Goal: Communication & Community: Answer question/provide support

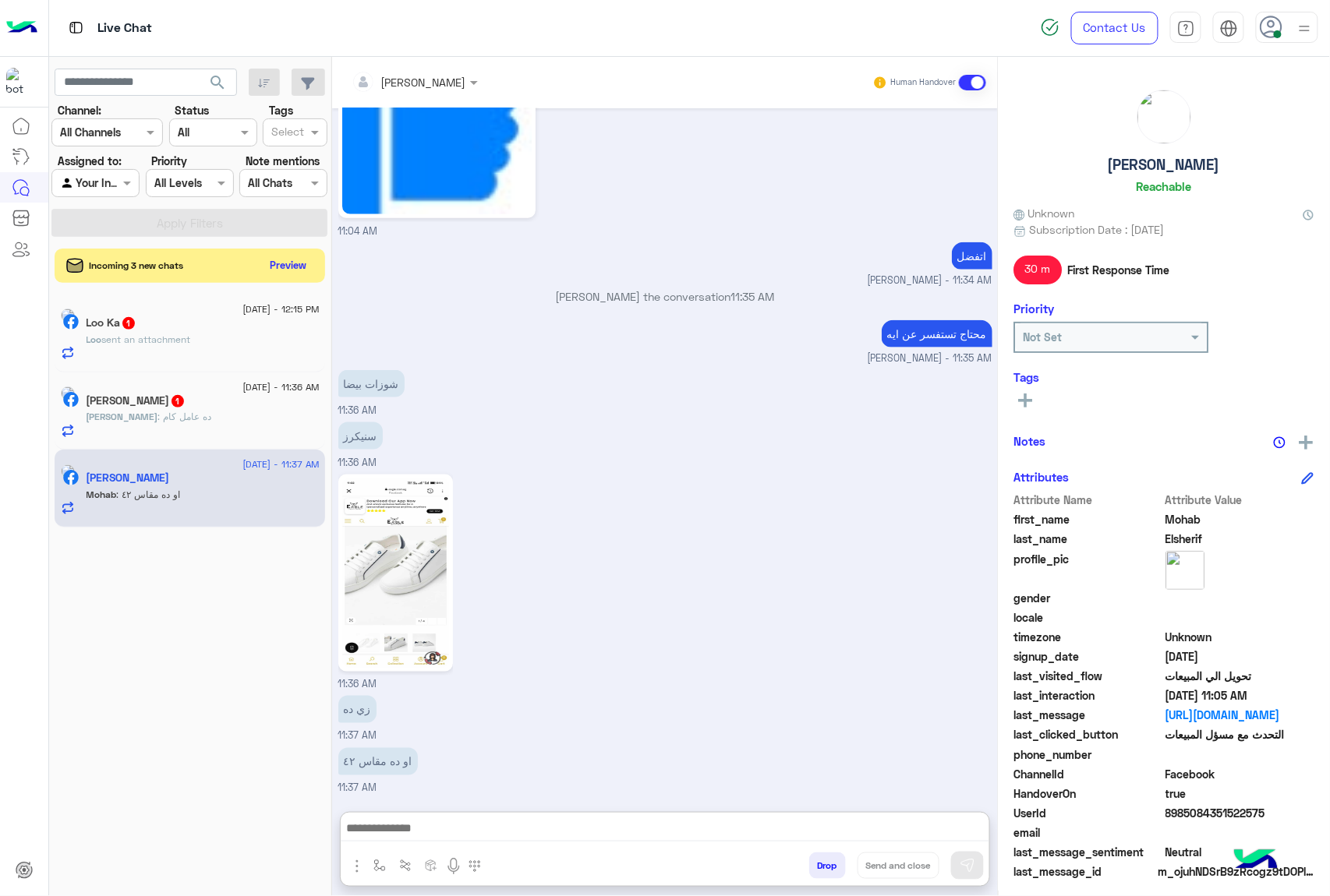
scroll to position [2548, 0]
click at [191, 340] on span "sent an attachment" at bounding box center [146, 340] width 89 height 12
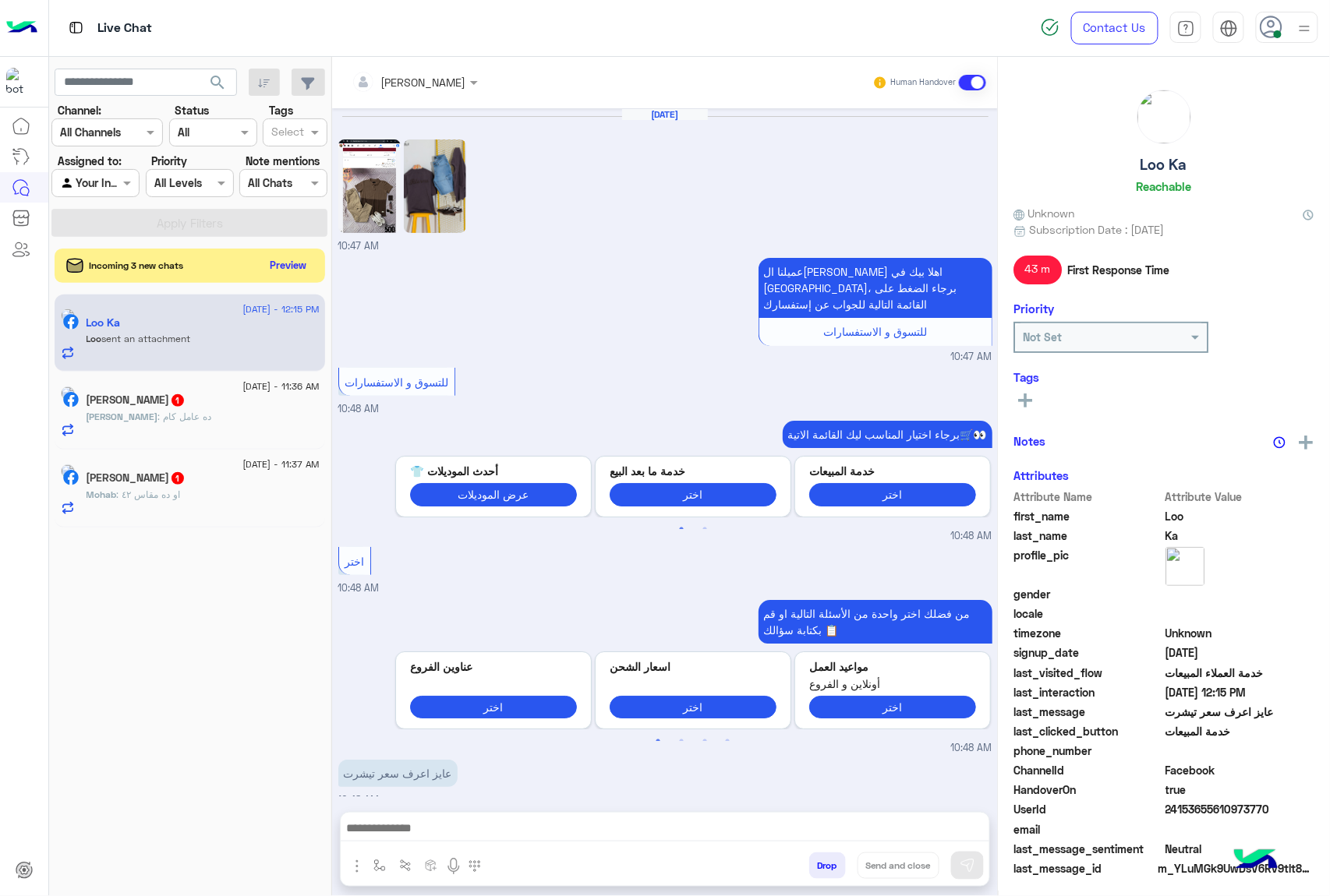
scroll to position [2286, 0]
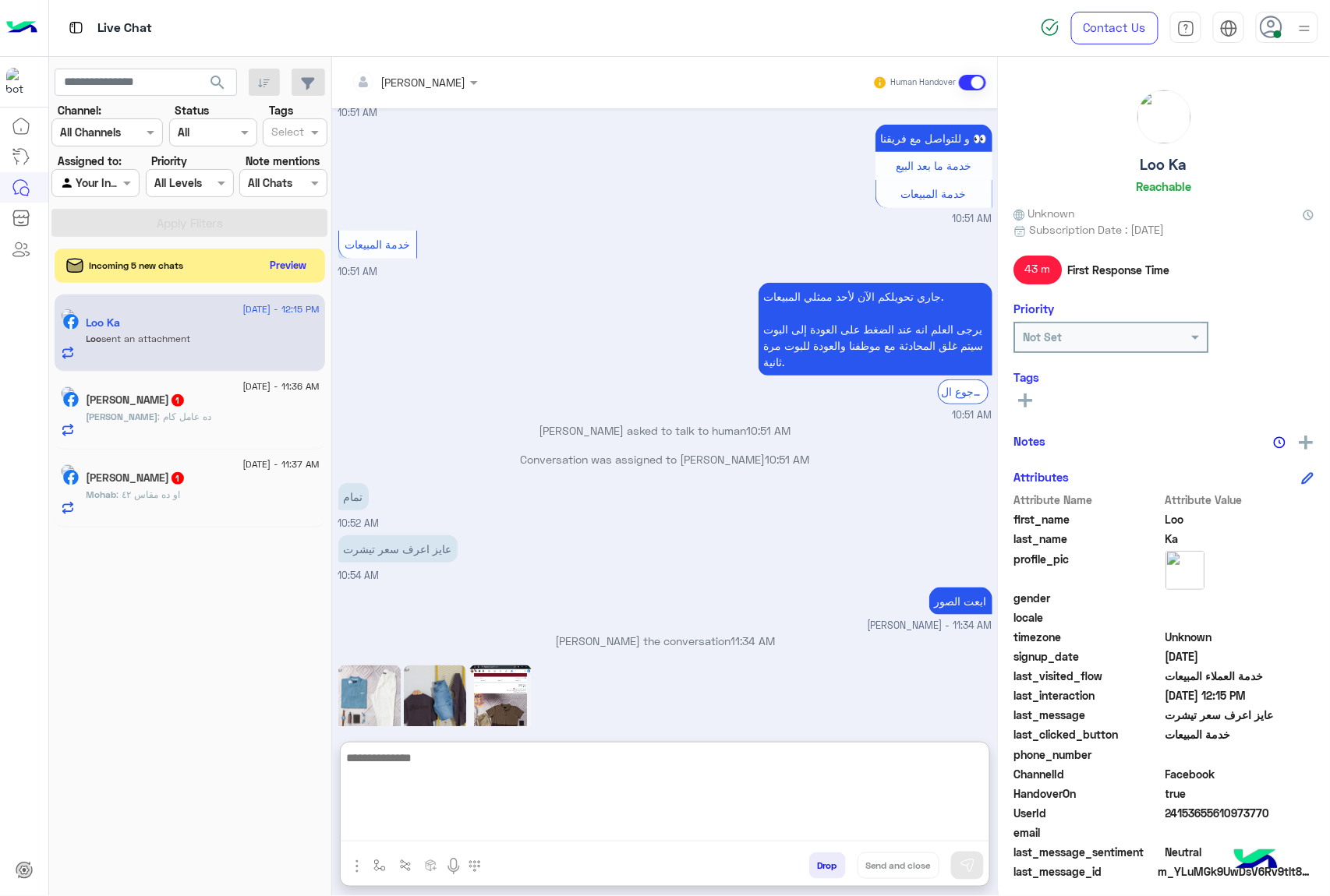
click at [493, 822] on textarea at bounding box center [665, 795] width 649 height 93
type textarea "**********"
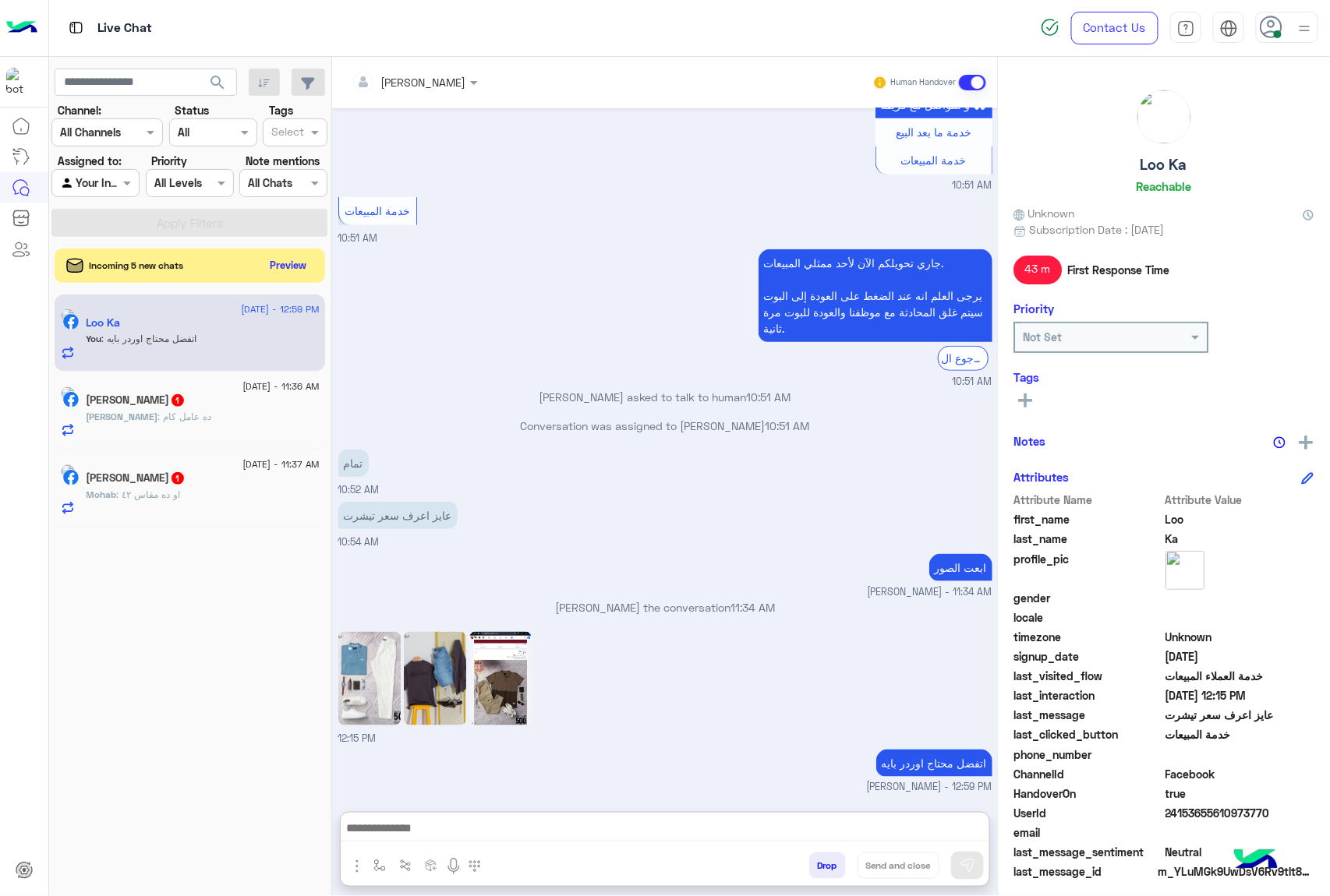
click at [216, 428] on div "[PERSON_NAME] : ده عامل كام" at bounding box center [203, 423] width 233 height 27
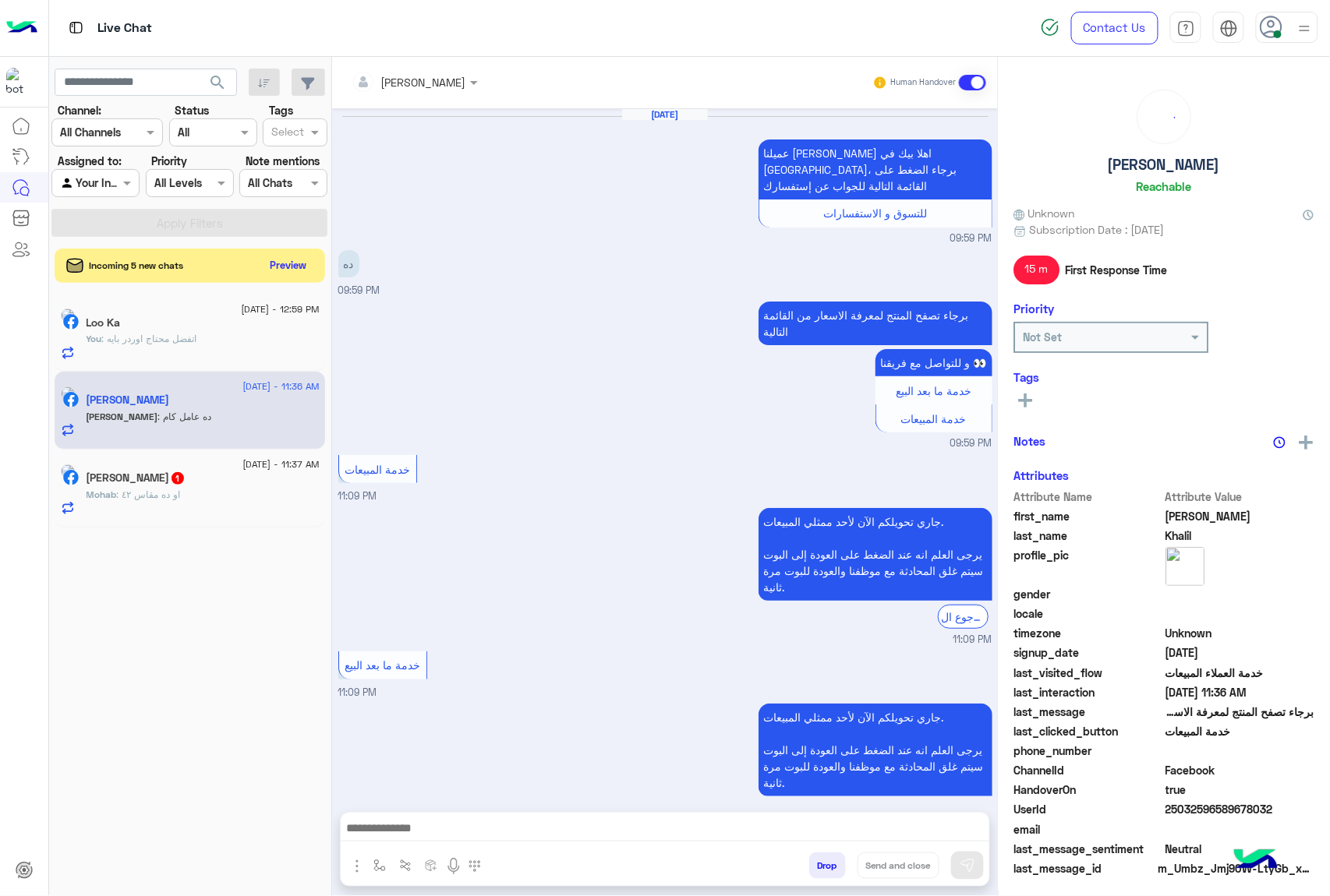
scroll to position [2266, 0]
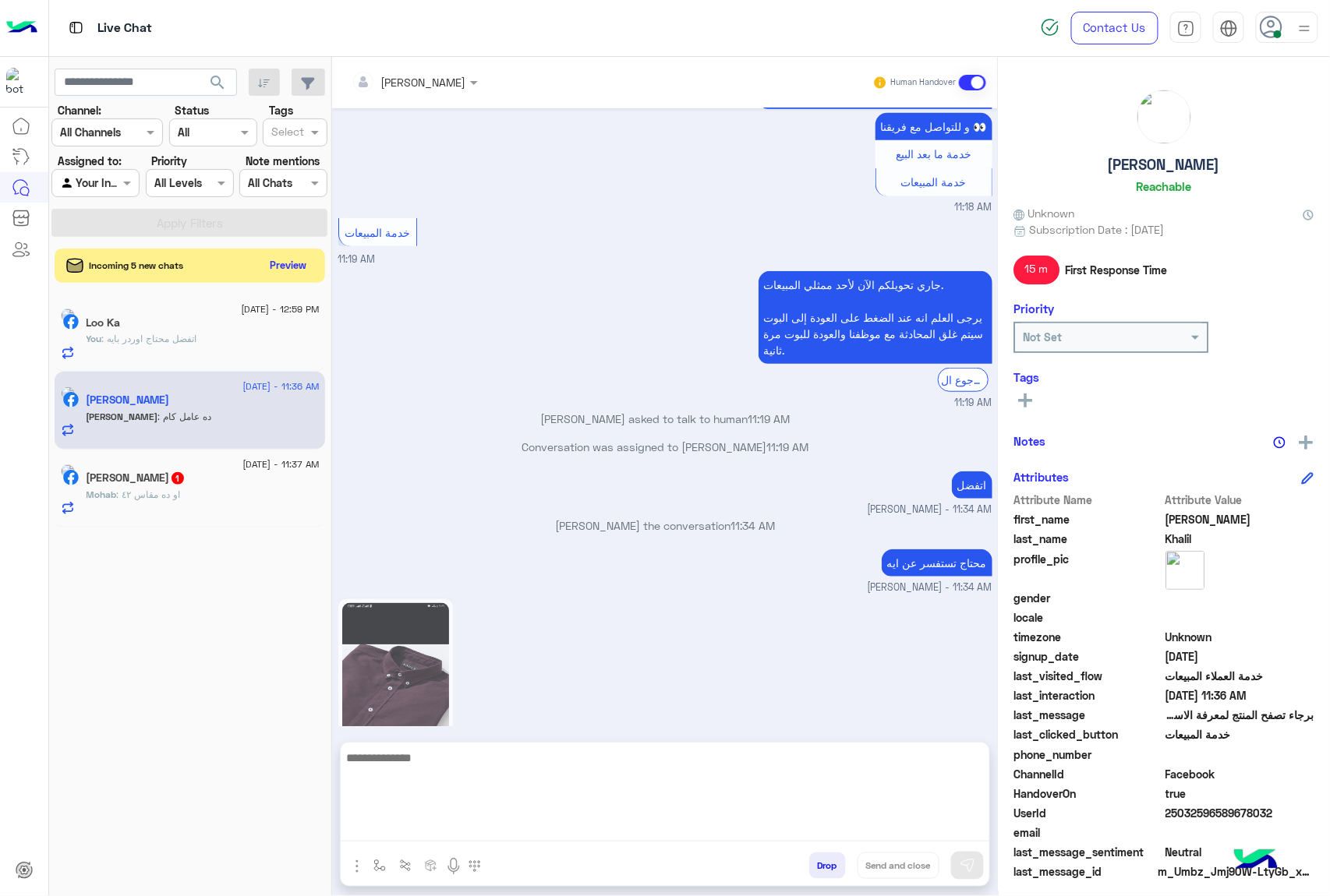
click at [594, 830] on textarea at bounding box center [665, 795] width 649 height 93
type textarea "********"
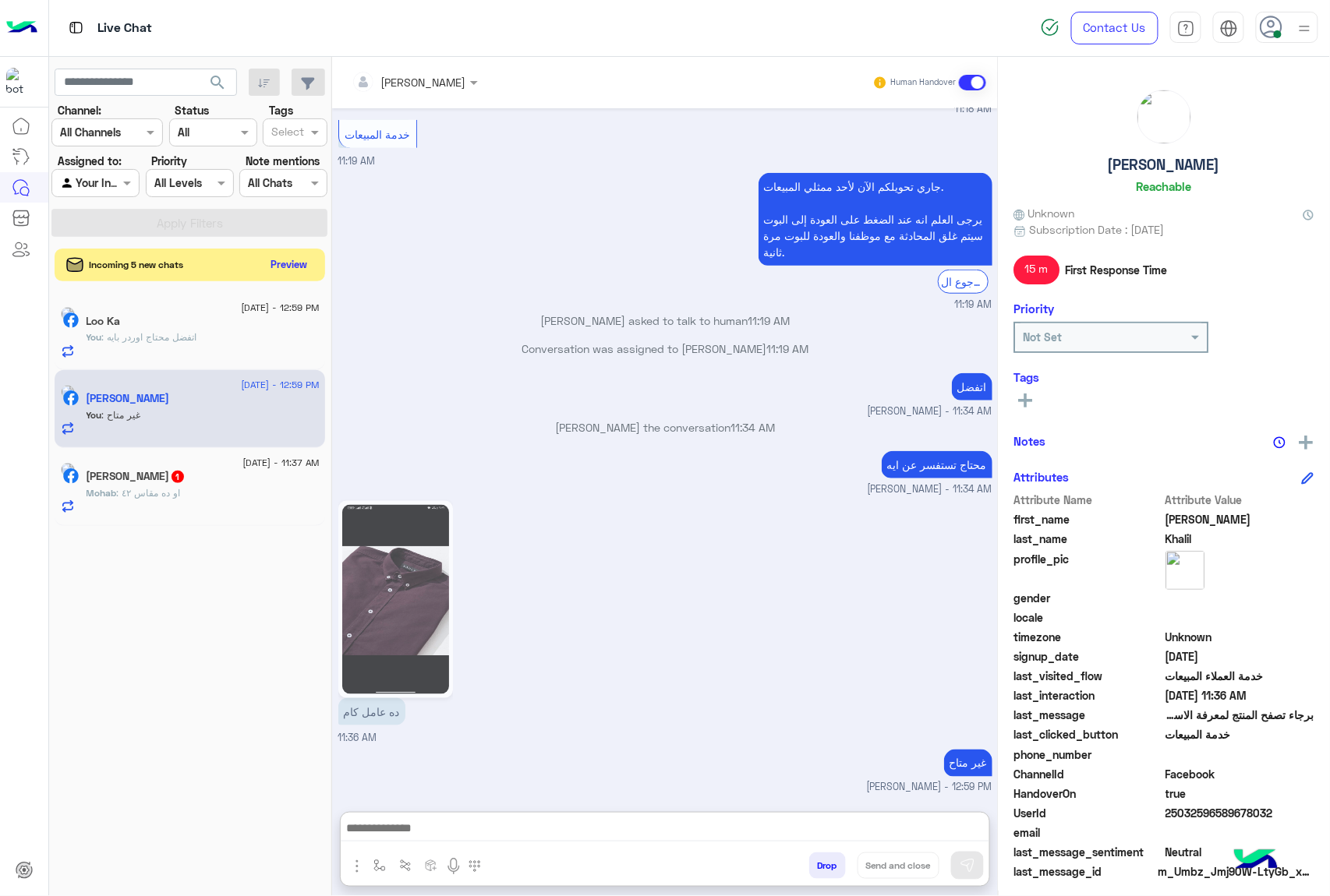
click at [281, 274] on button "Preview" at bounding box center [289, 265] width 48 height 21
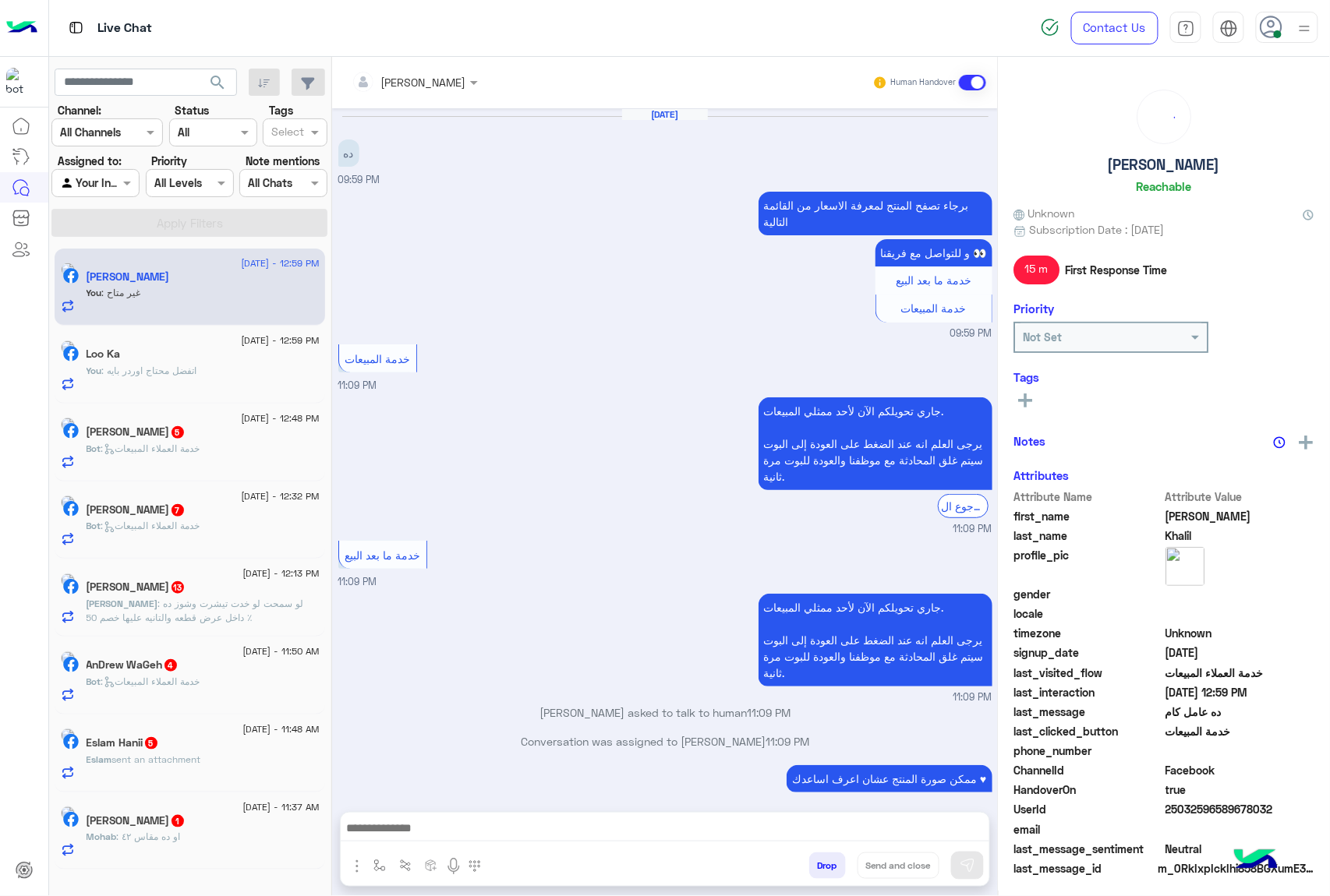
scroll to position [2220, 0]
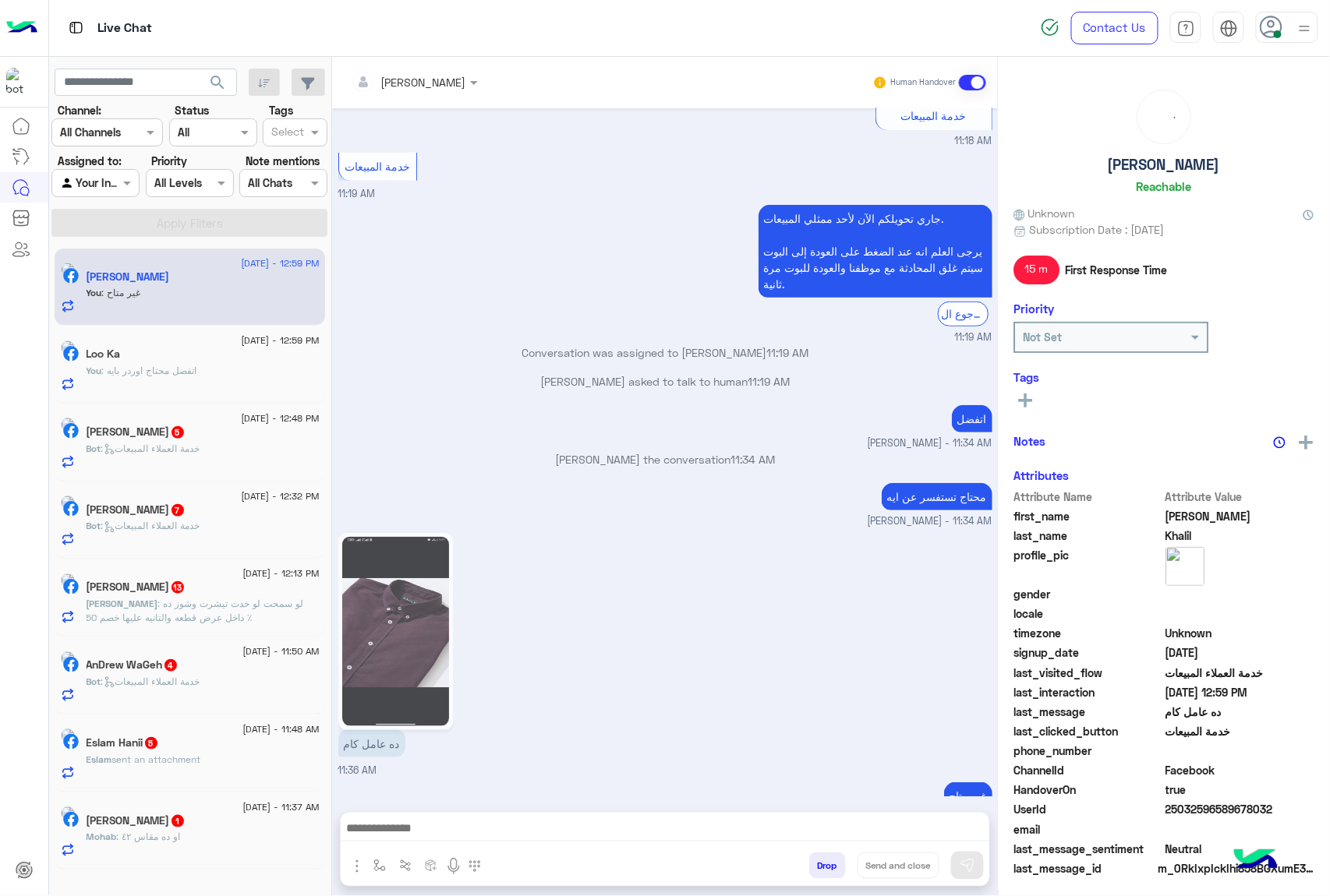
click at [200, 445] on span ": خدمة العملاء المبيعات" at bounding box center [150, 448] width 99 height 12
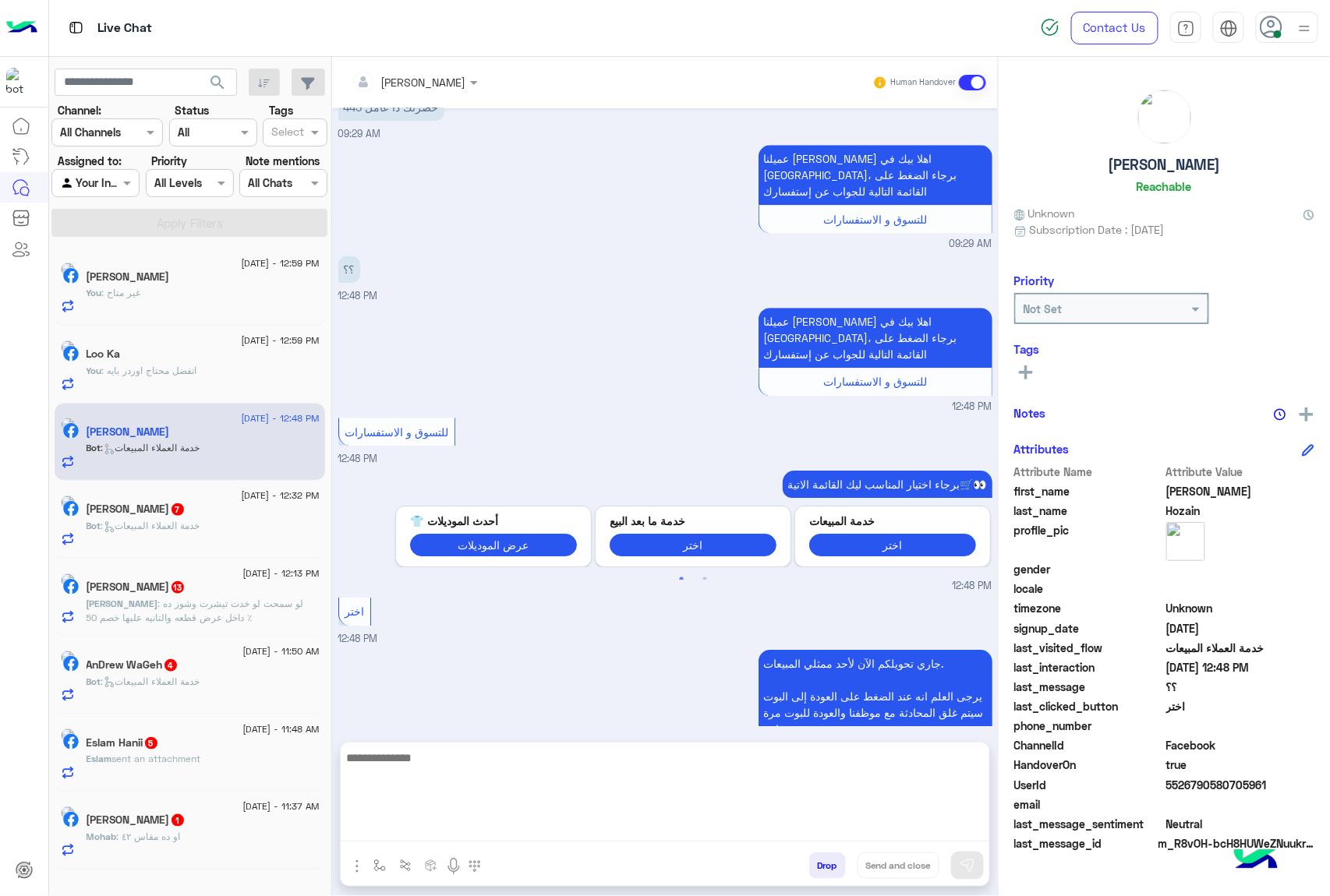
click at [510, 825] on textarea at bounding box center [665, 795] width 649 height 93
paste textarea "**********"
type textarea "**********"
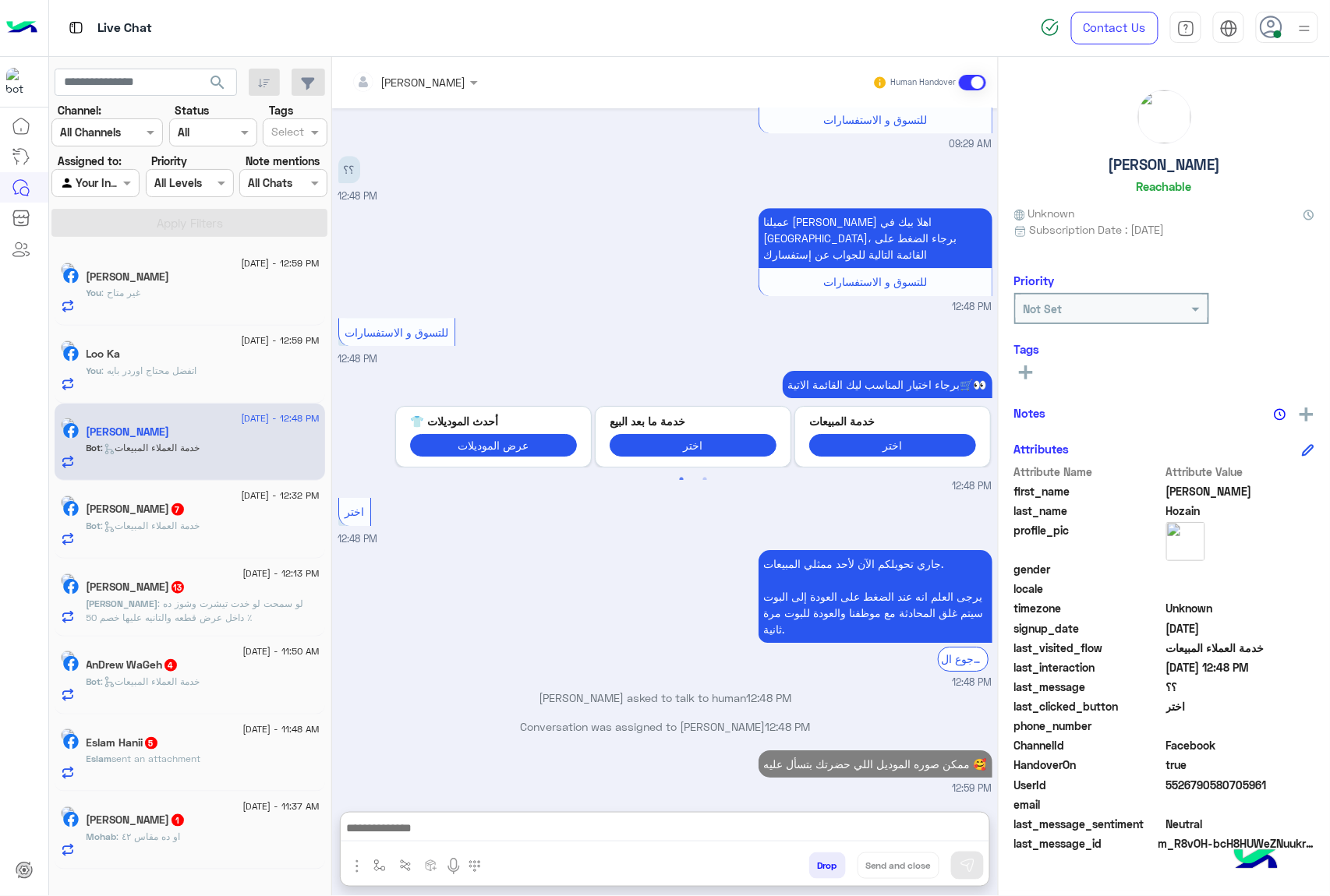
click at [235, 527] on div "Bot : خدمة العملاء المبيعات" at bounding box center [203, 532] width 233 height 27
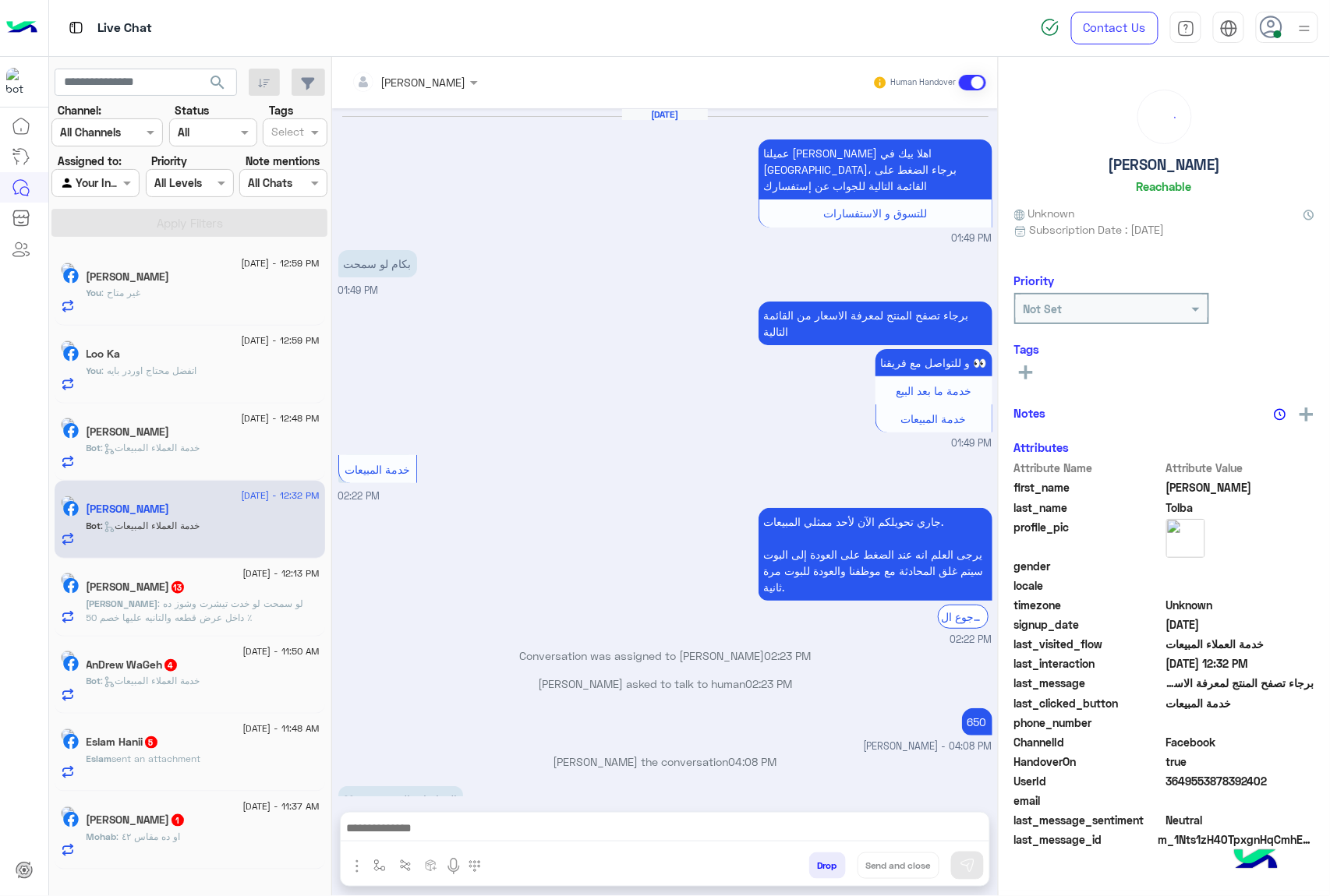
scroll to position [1827, 0]
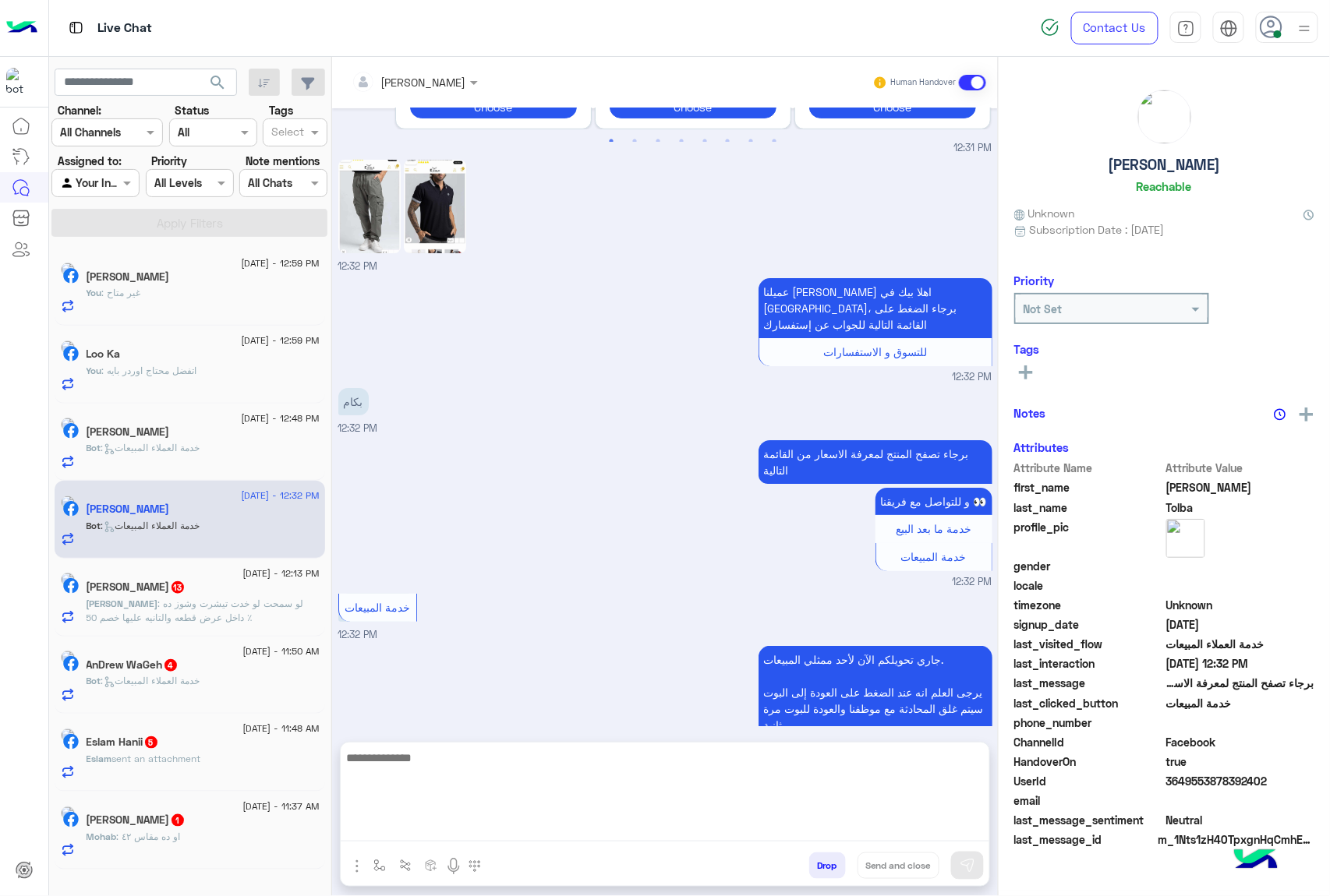
click at [470, 823] on textarea at bounding box center [665, 795] width 649 height 93
paste textarea "**********"
type textarea "**********"
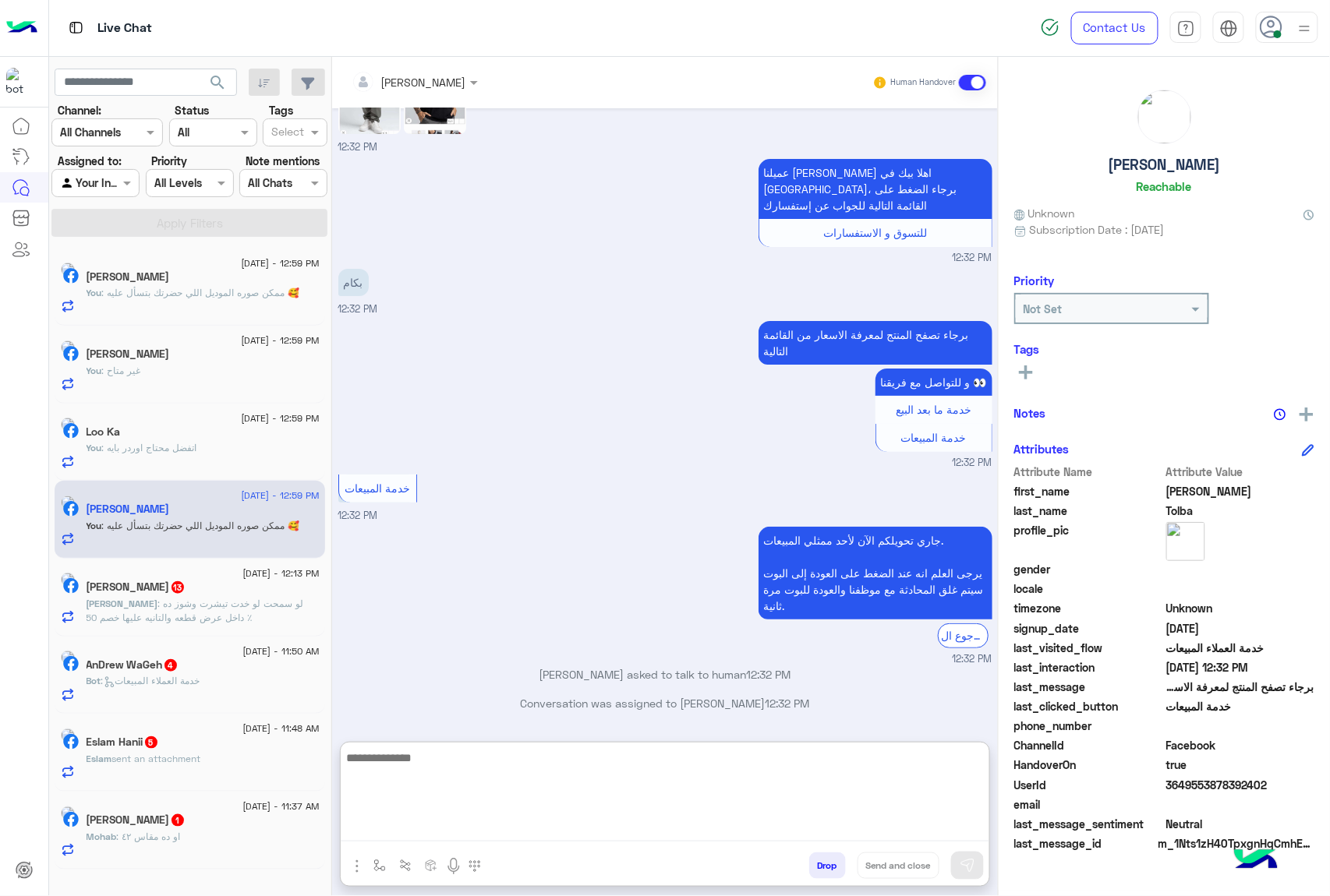
scroll to position [1975, 0]
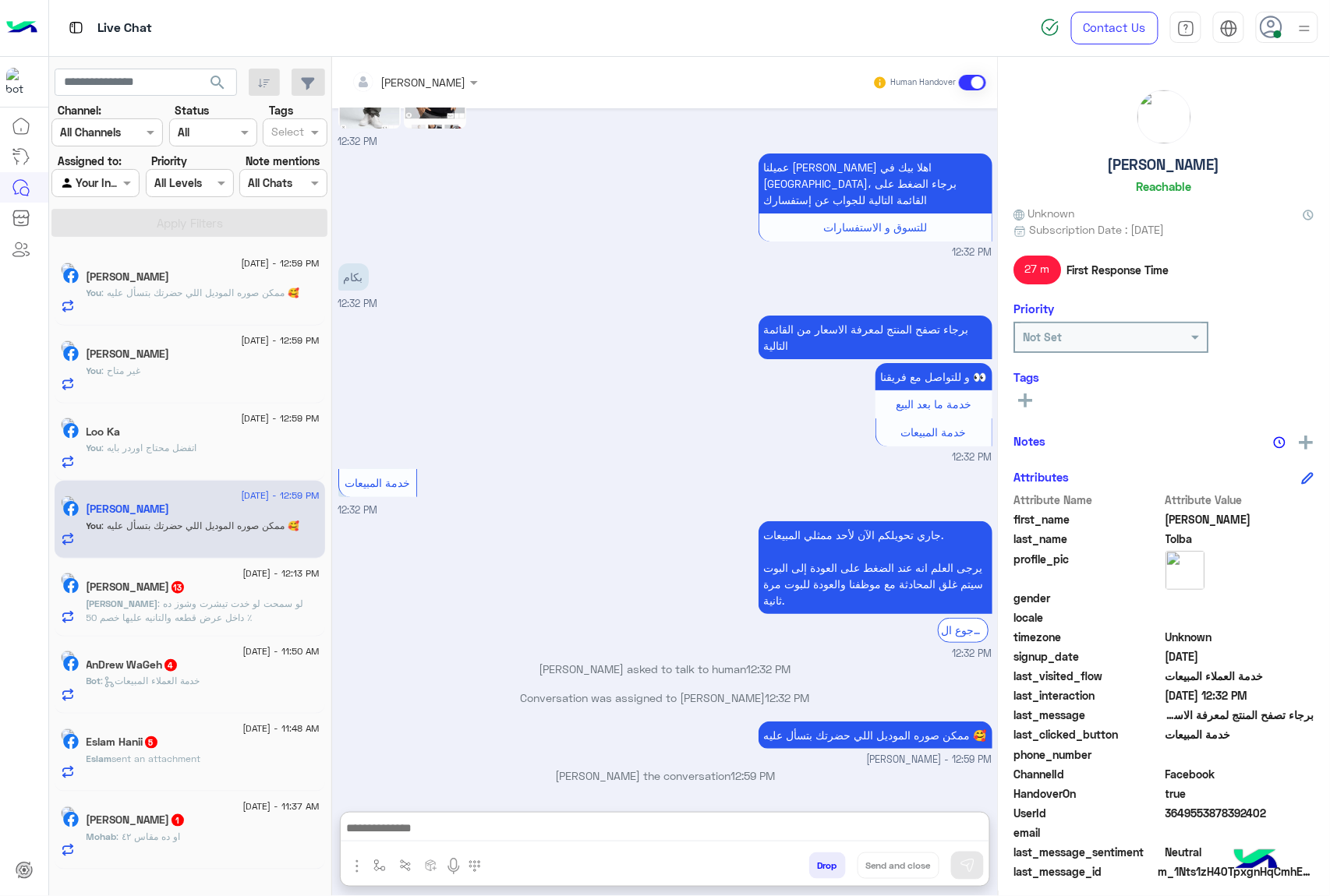
click at [264, 678] on div "Bot : خدمة العملاء المبيعات" at bounding box center [203, 688] width 233 height 27
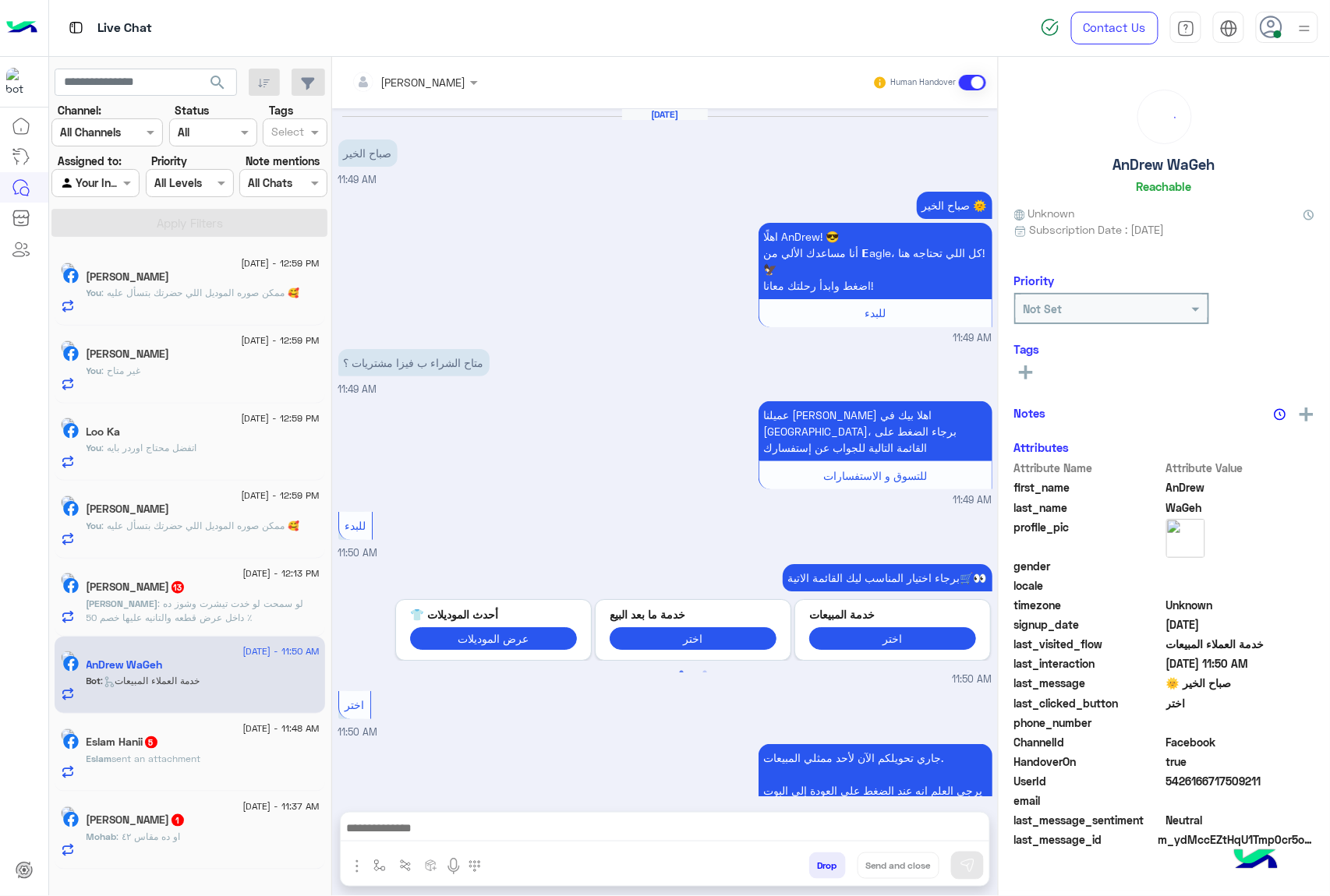
scroll to position [129, 0]
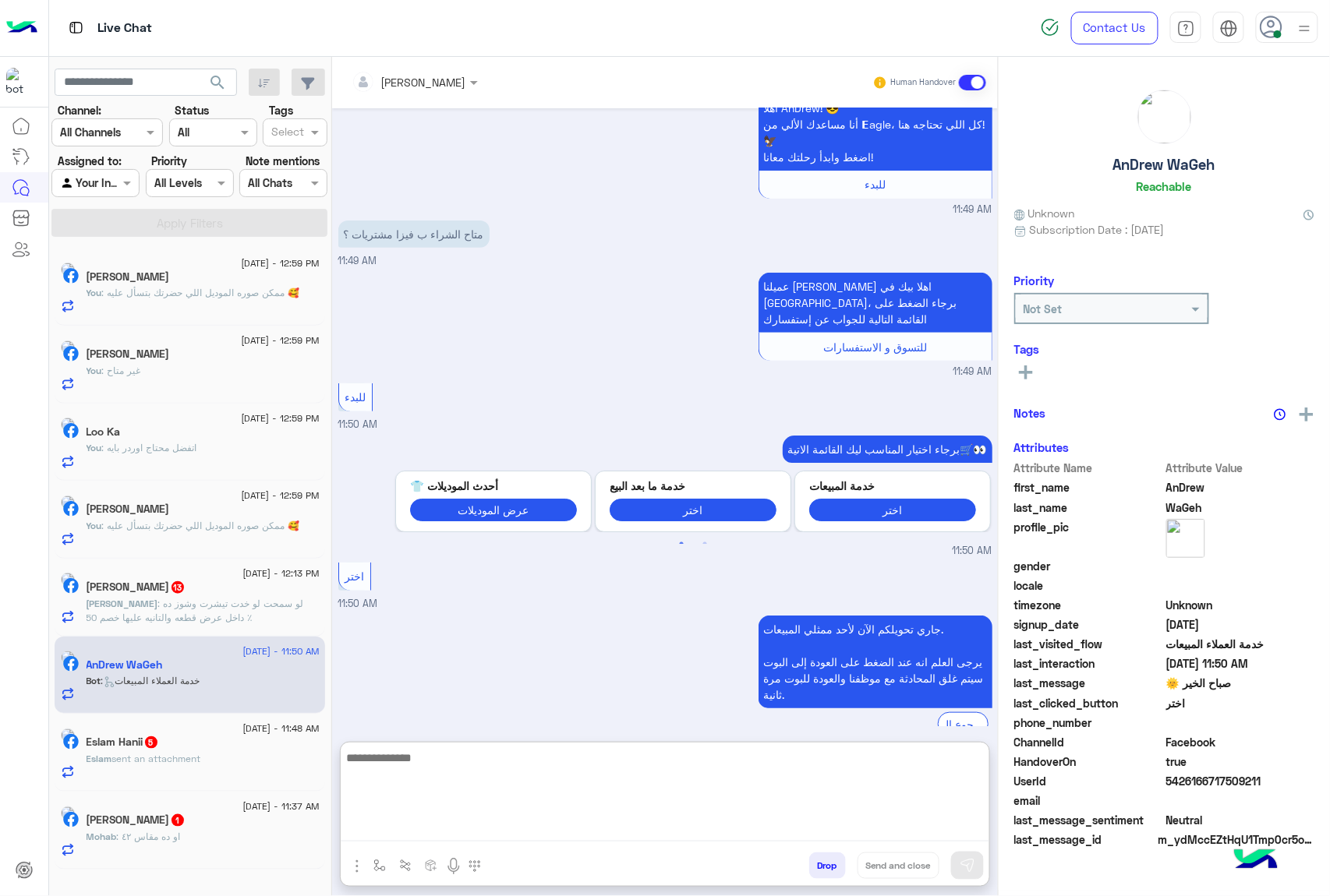
click at [477, 836] on textarea at bounding box center [665, 795] width 649 height 93
paste textarea "**********"
type textarea "**********"
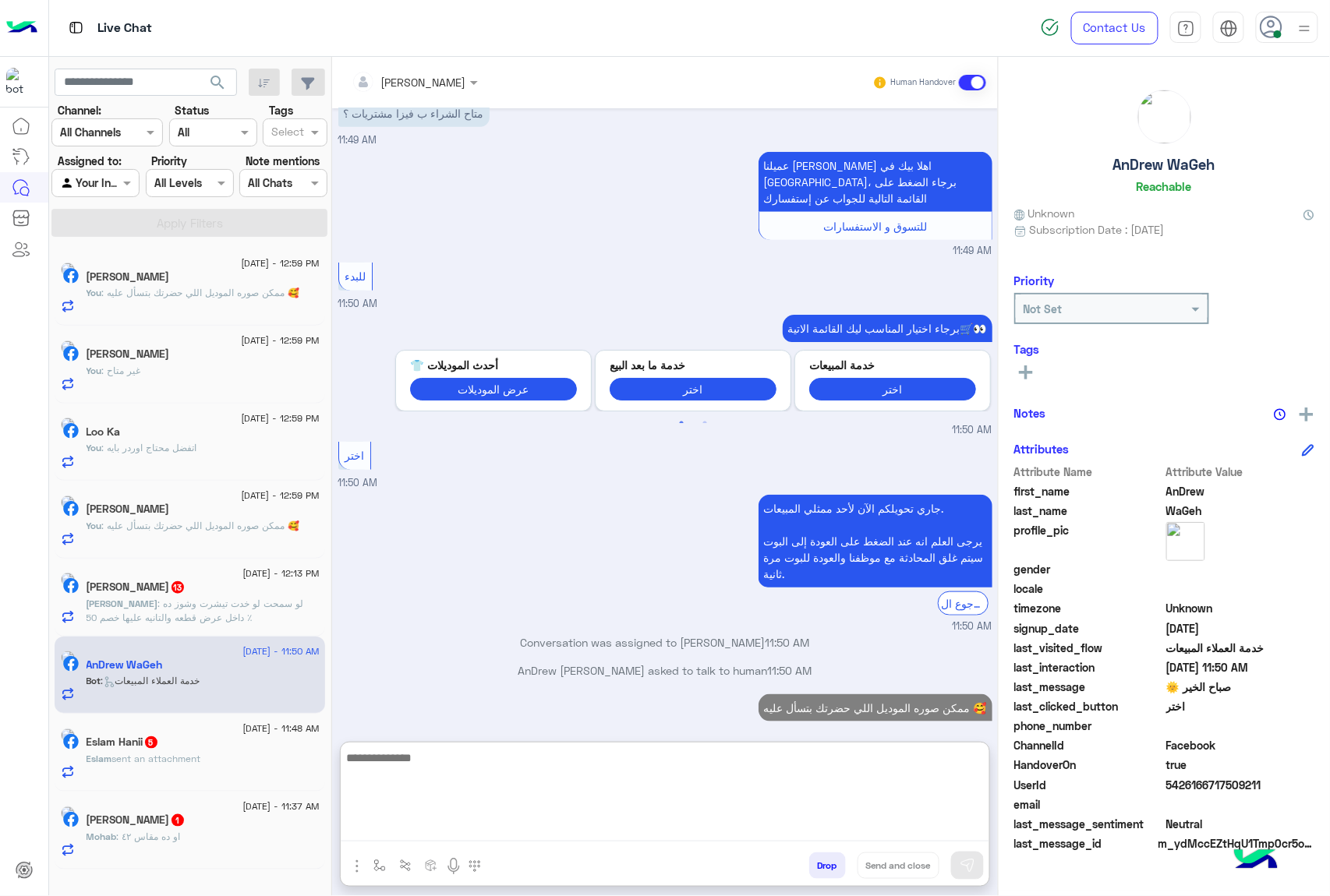
scroll to position [277, 0]
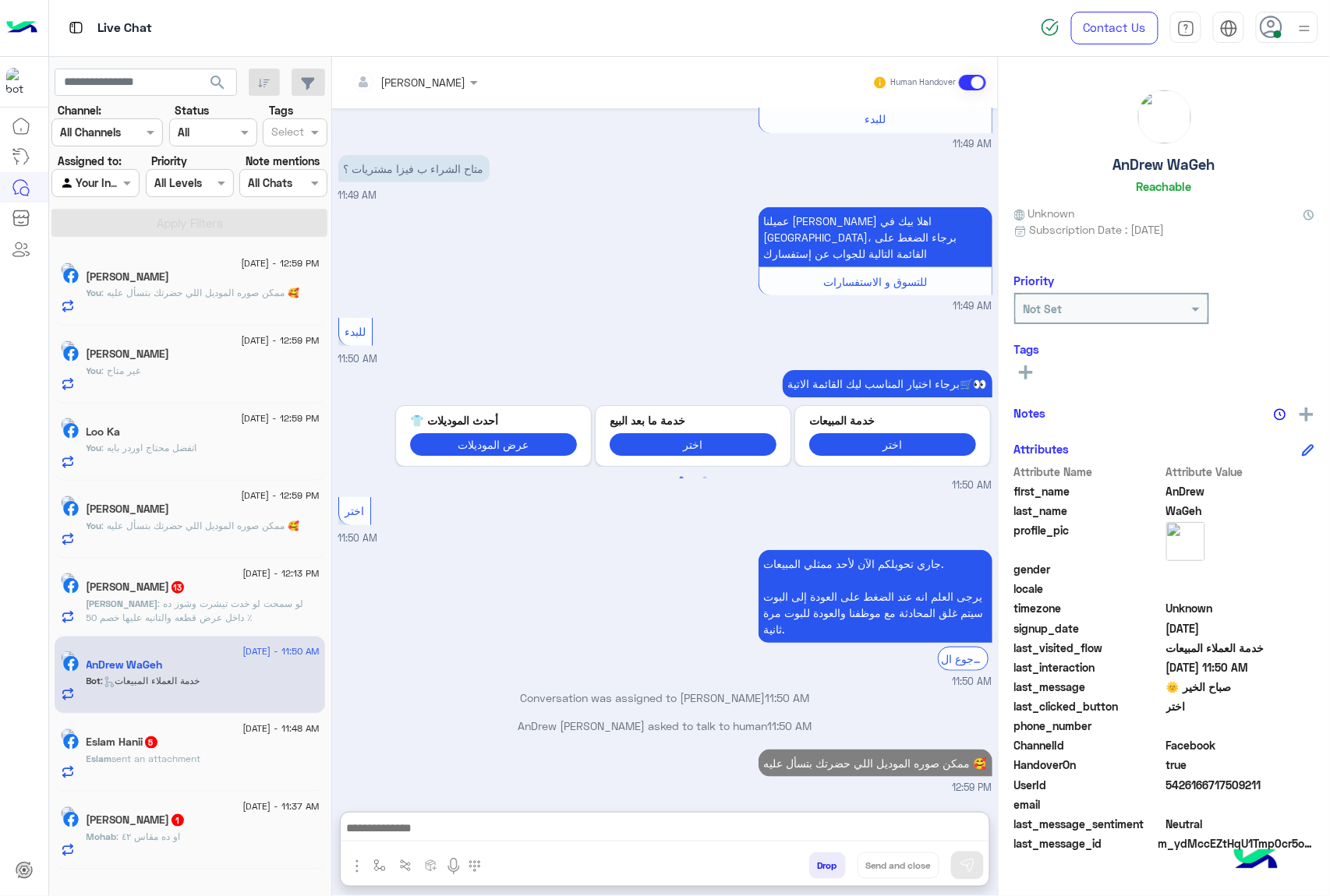
click at [226, 773] on div "Eslam sent an attachment" at bounding box center [203, 766] width 233 height 27
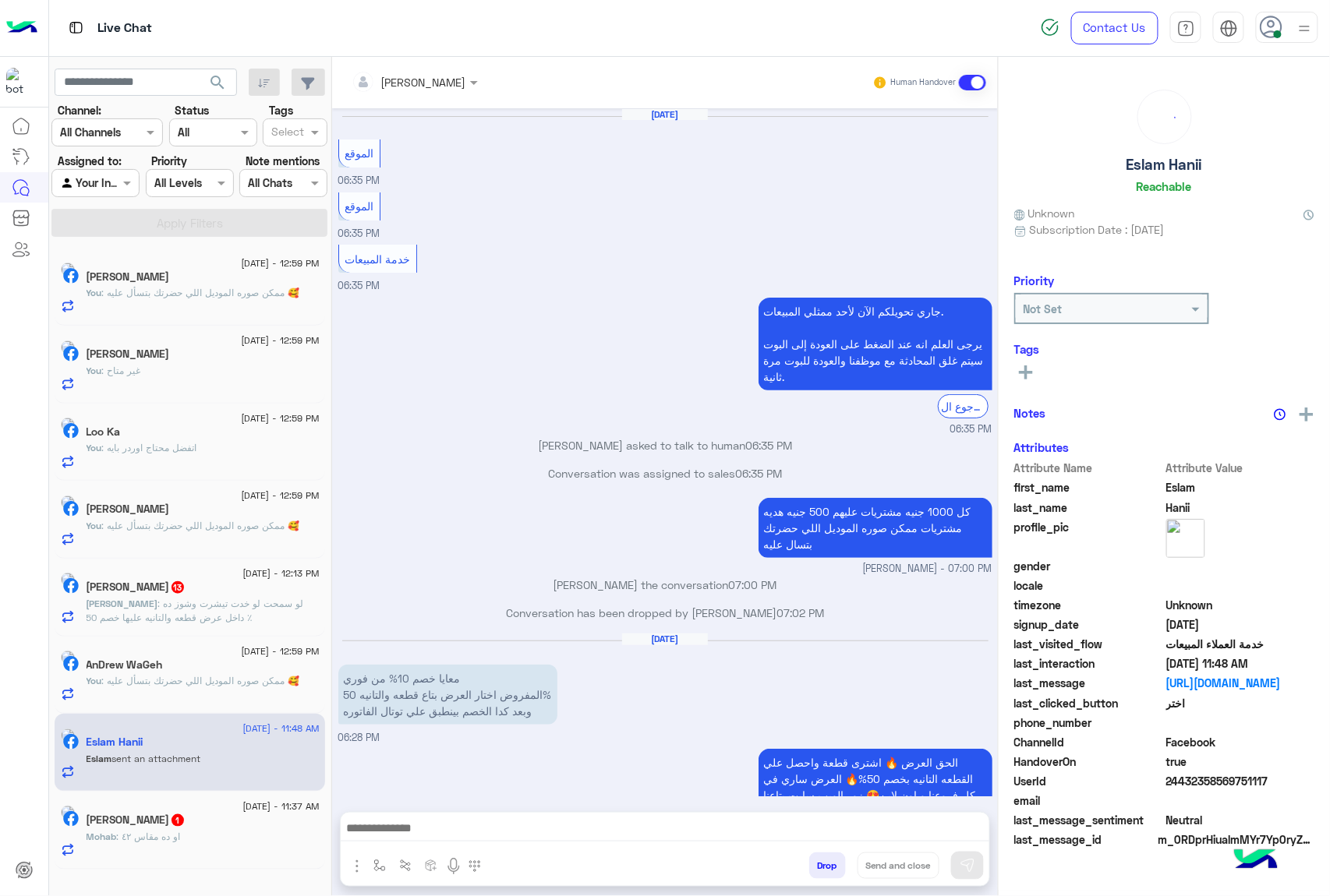
scroll to position [1665, 0]
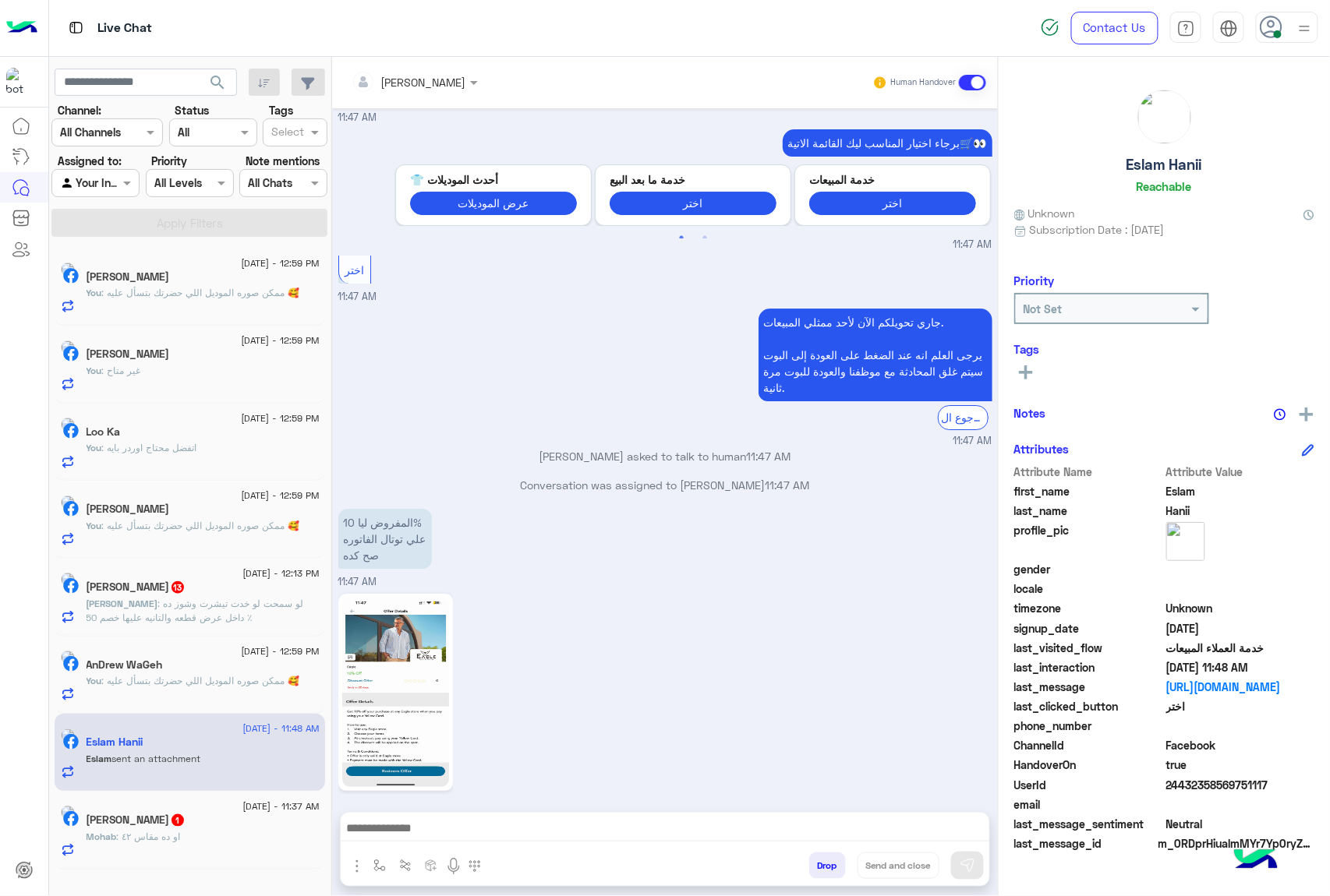
click at [397, 702] on img at bounding box center [396, 692] width 107 height 190
click at [456, 76] on div at bounding box center [414, 81] width 141 height 18
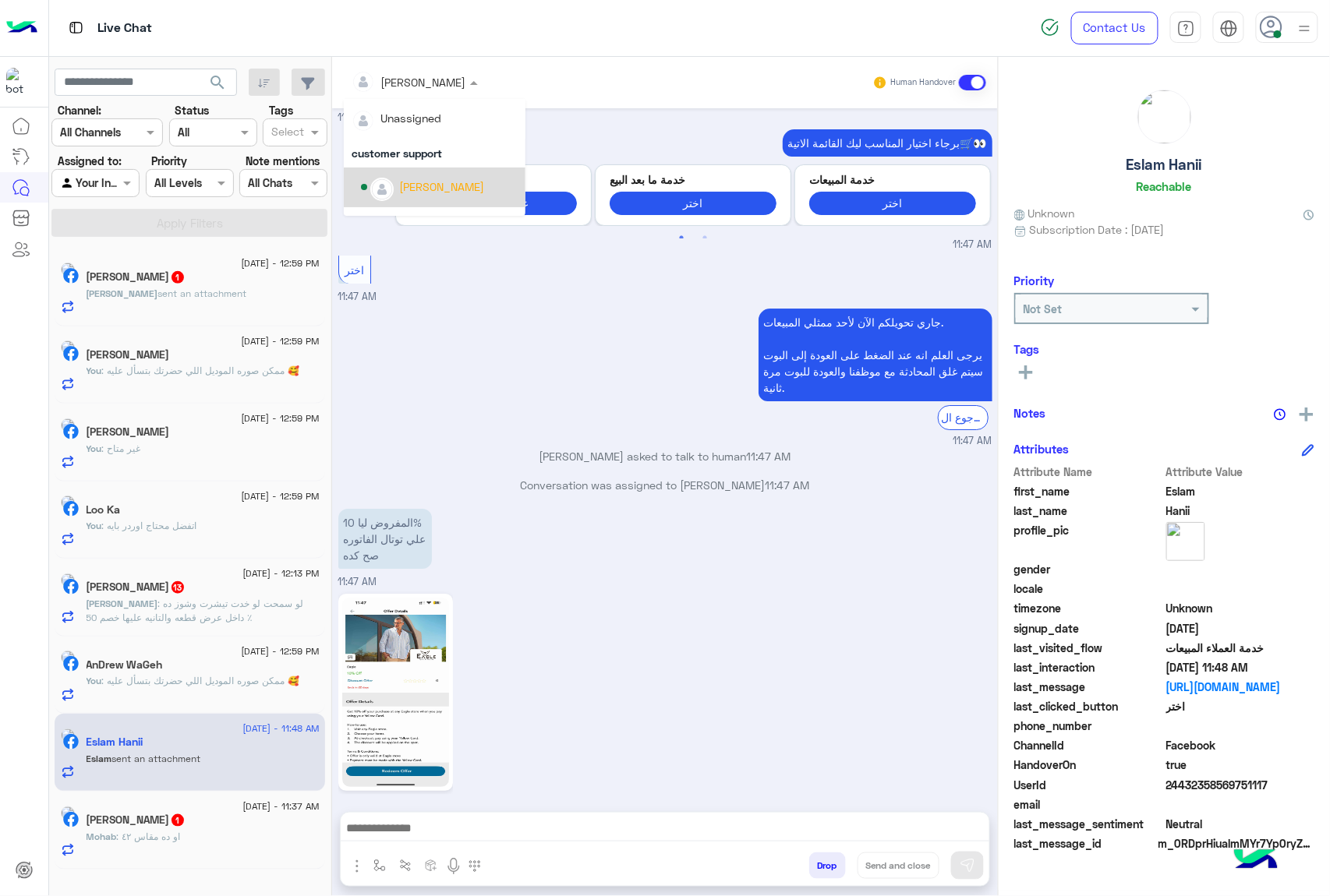
click at [450, 178] on div "[PERSON_NAME]" at bounding box center [442, 186] width 85 height 16
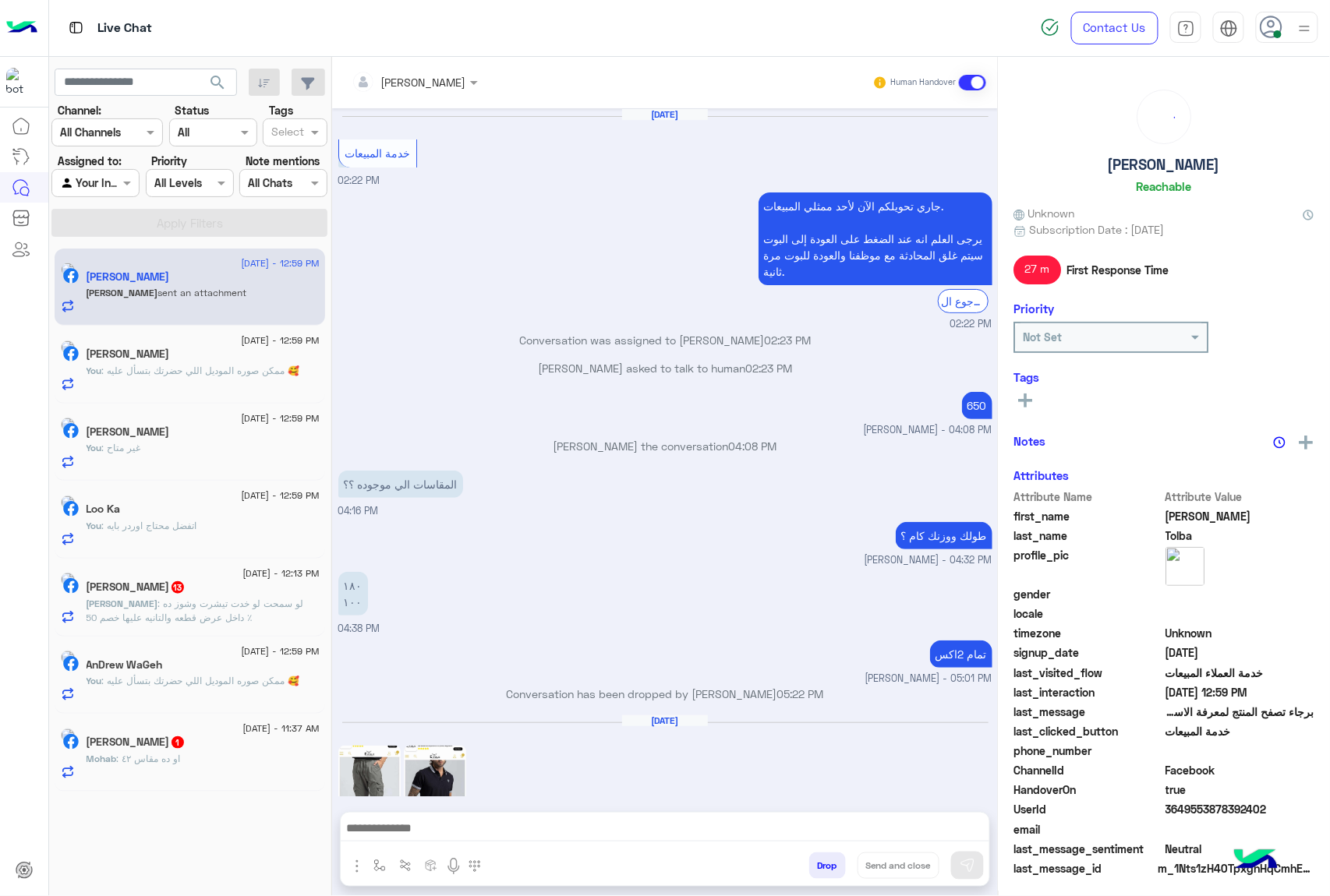
scroll to position [1723, 0]
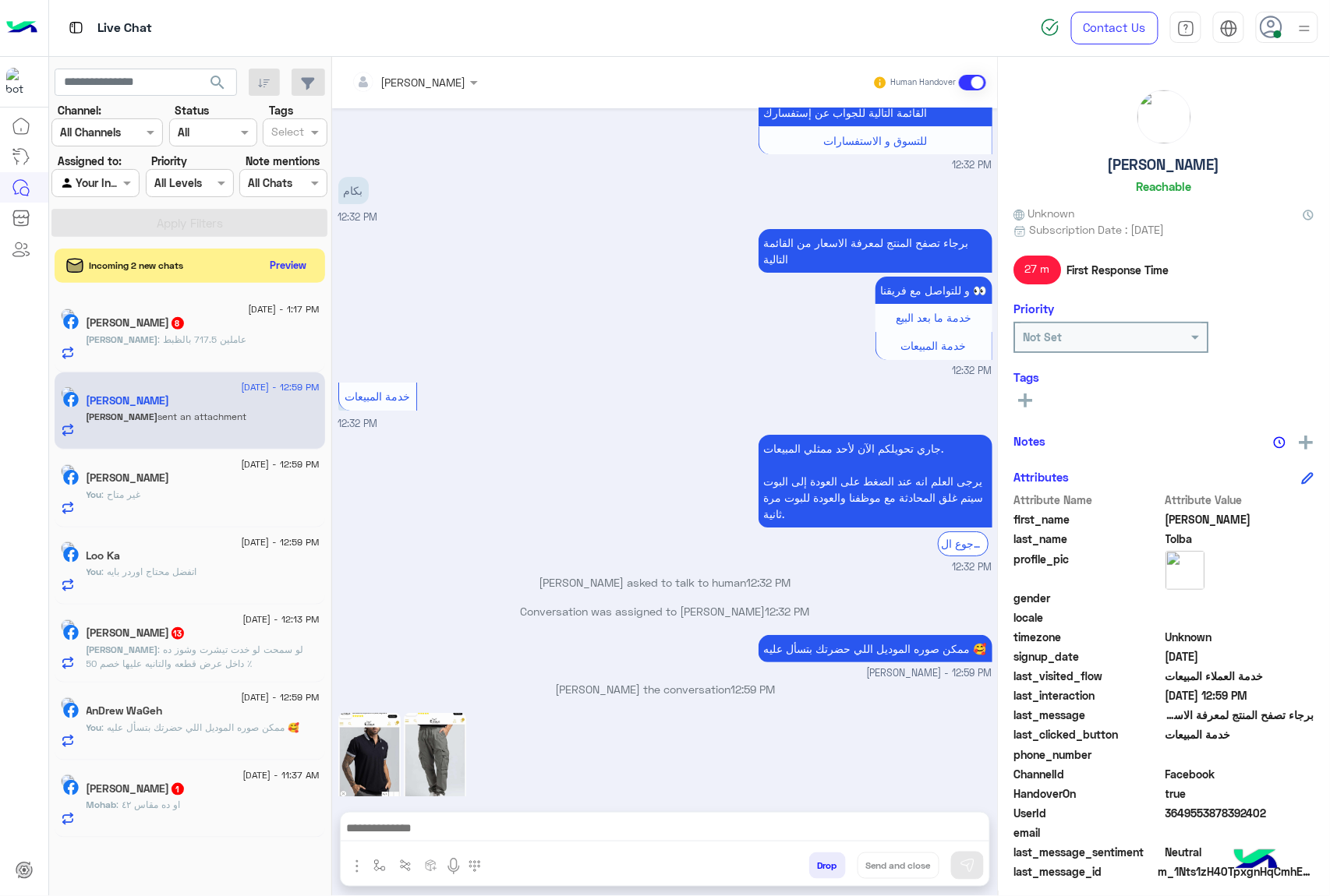
click at [830, 867] on button "Drop" at bounding box center [828, 866] width 37 height 27
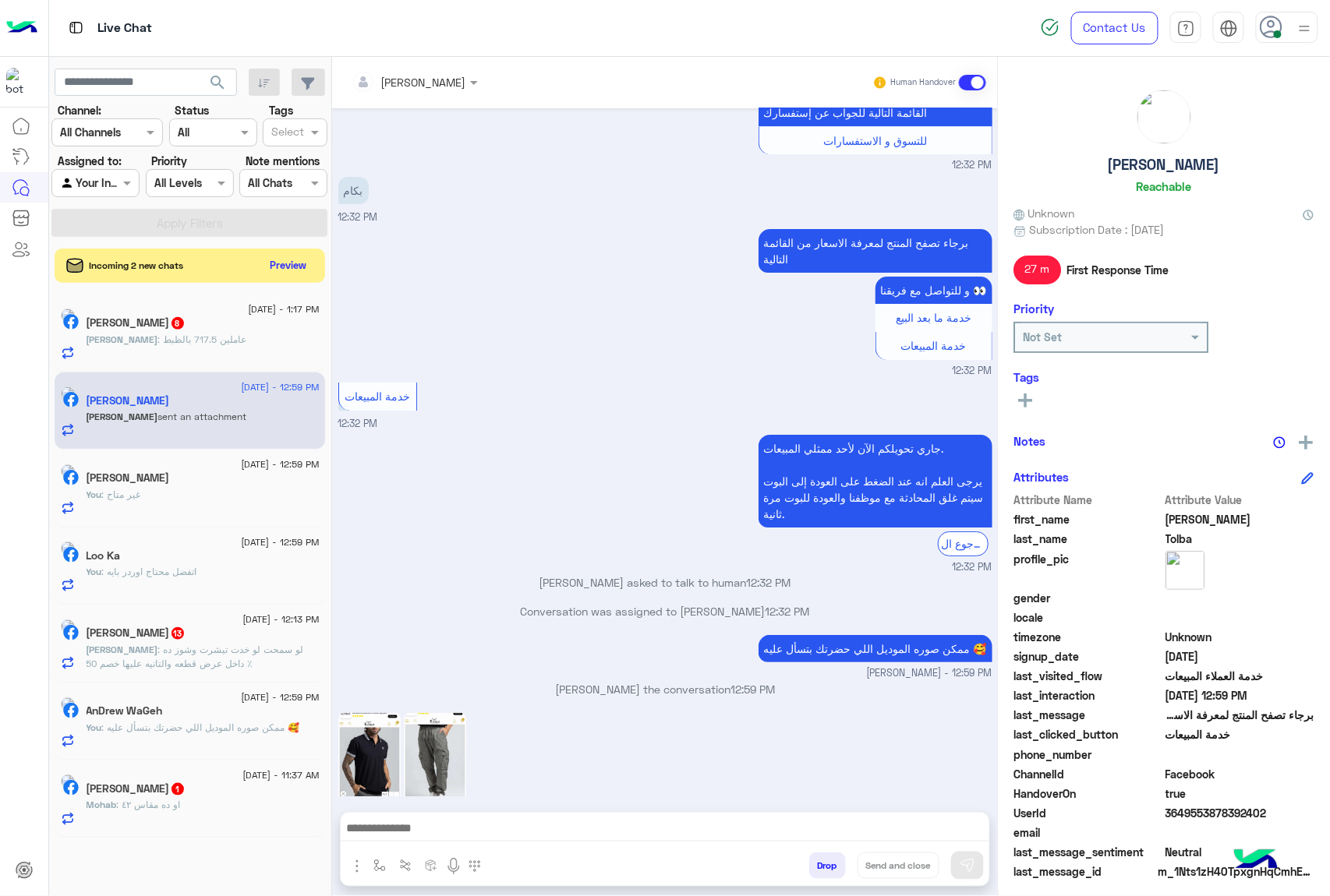
click at [830, 867] on button "Drop" at bounding box center [828, 866] width 37 height 27
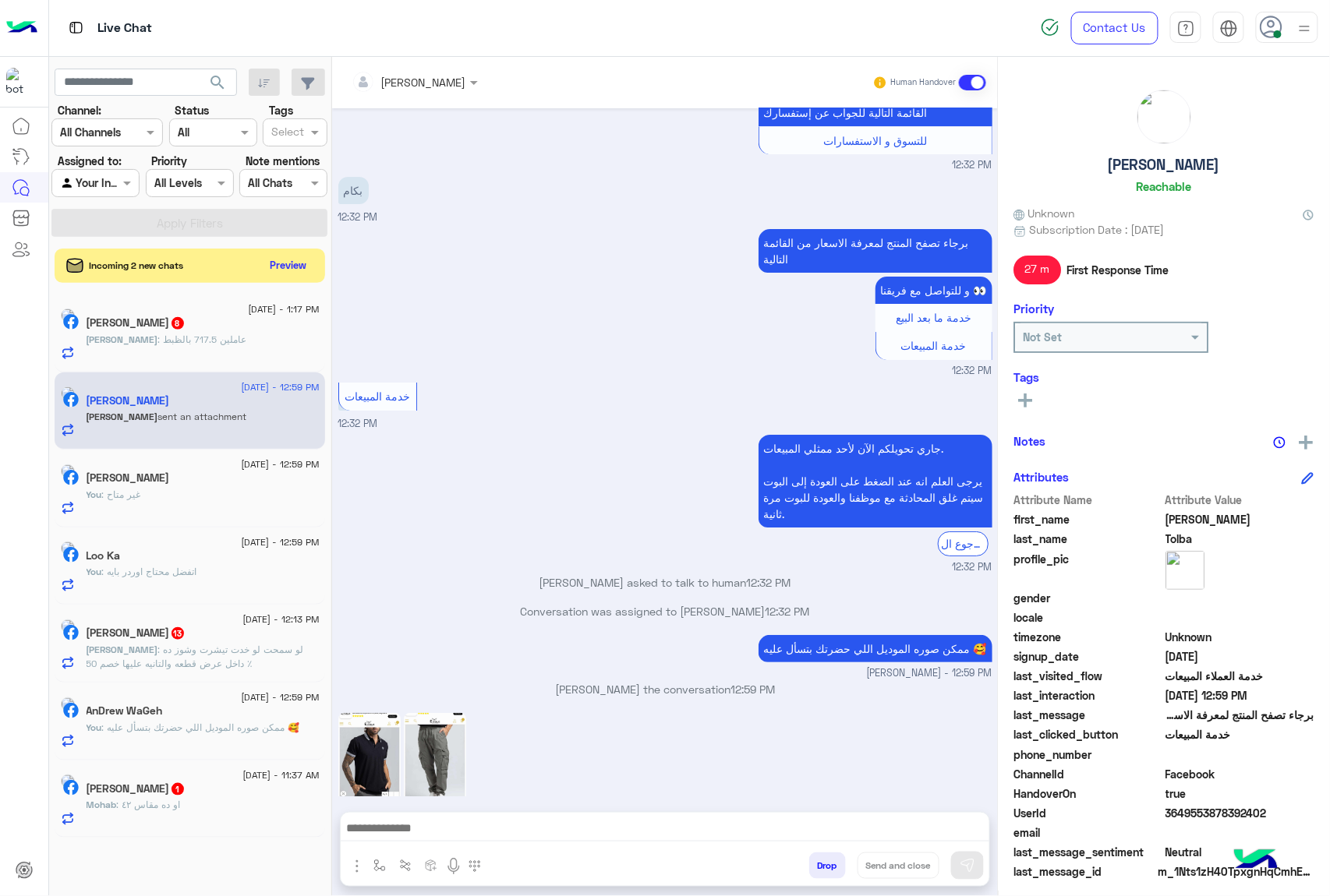
click at [830, 867] on button "Drop" at bounding box center [828, 866] width 37 height 27
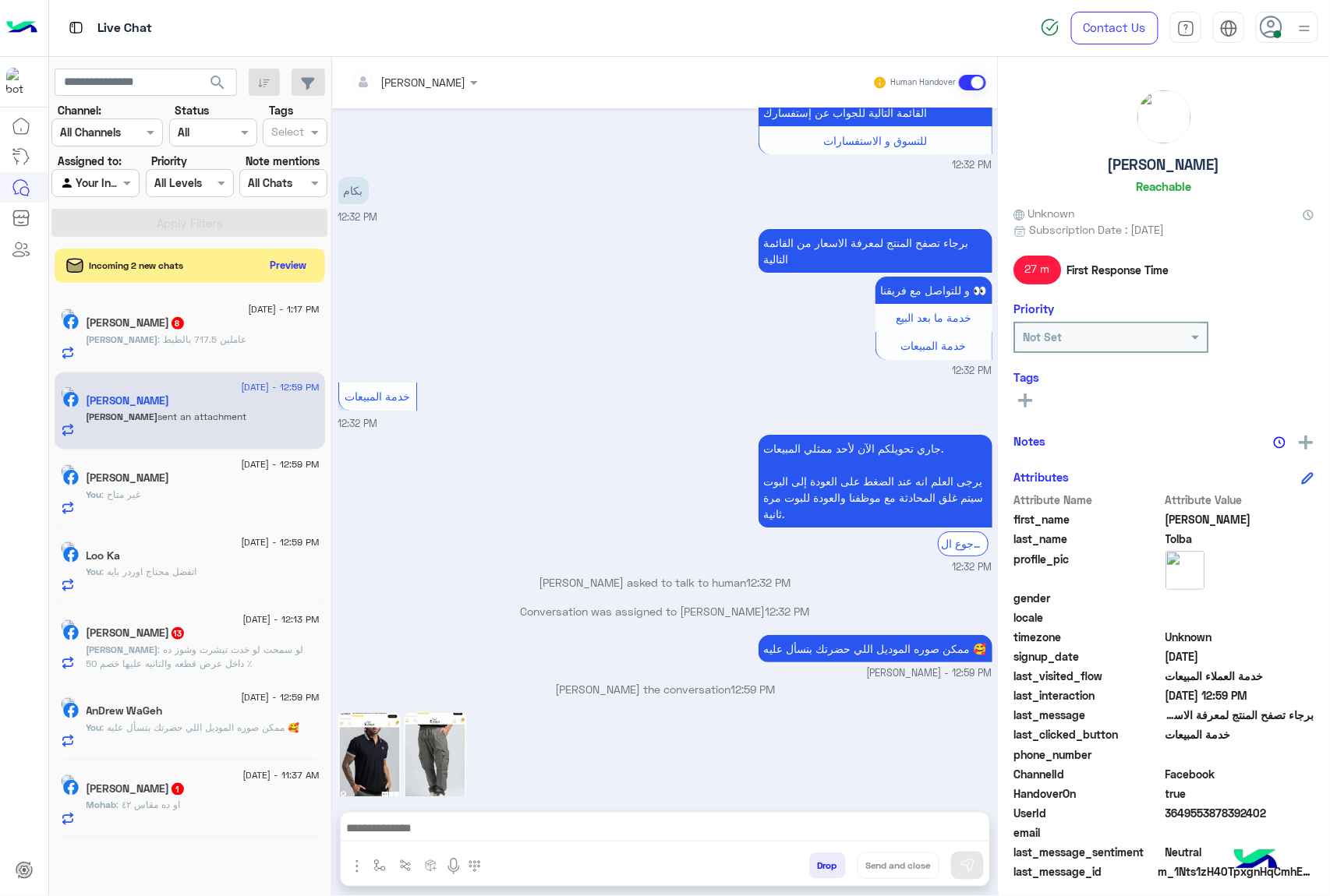
click at [830, 867] on button "Drop" at bounding box center [828, 866] width 37 height 27
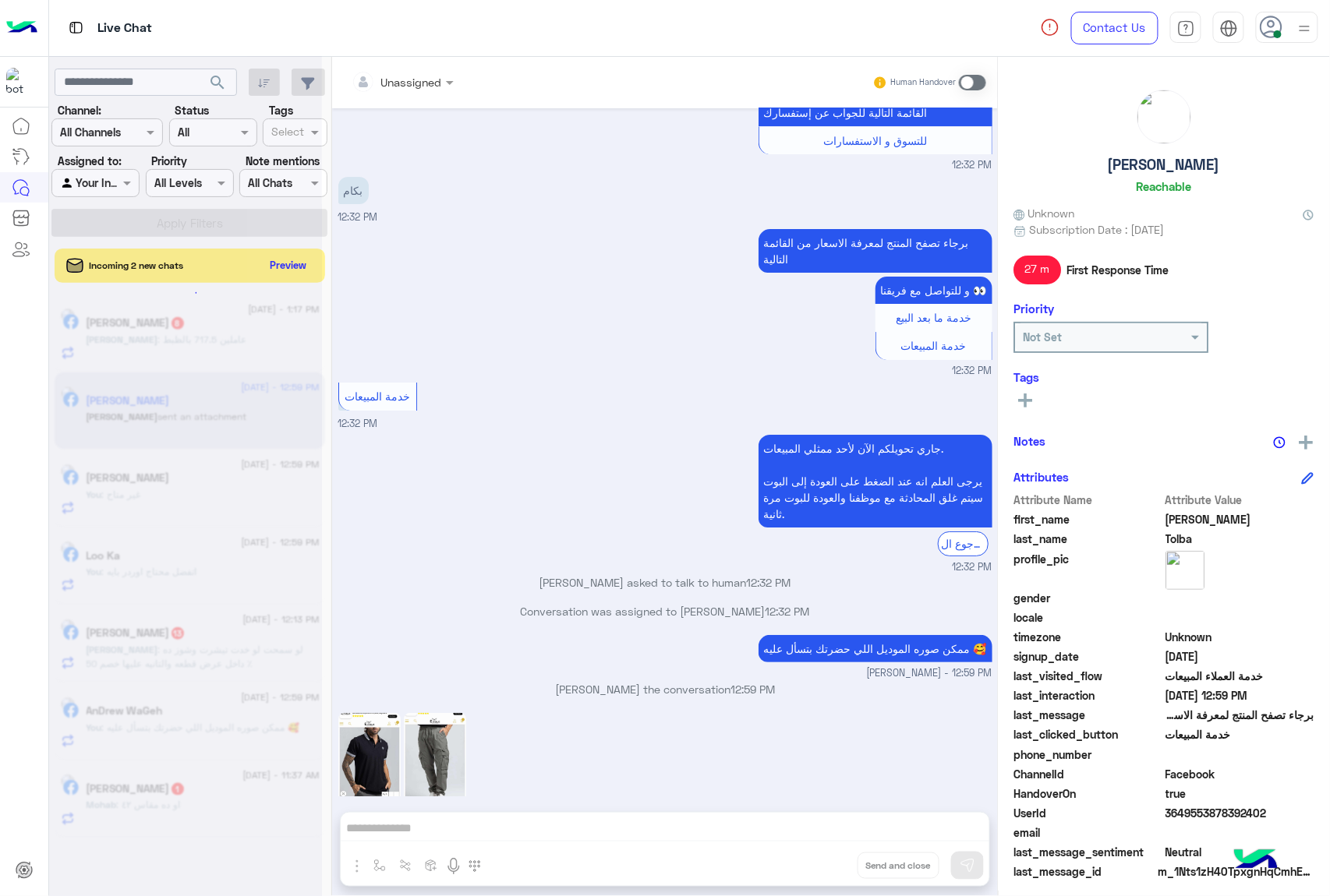
scroll to position [1893, 0]
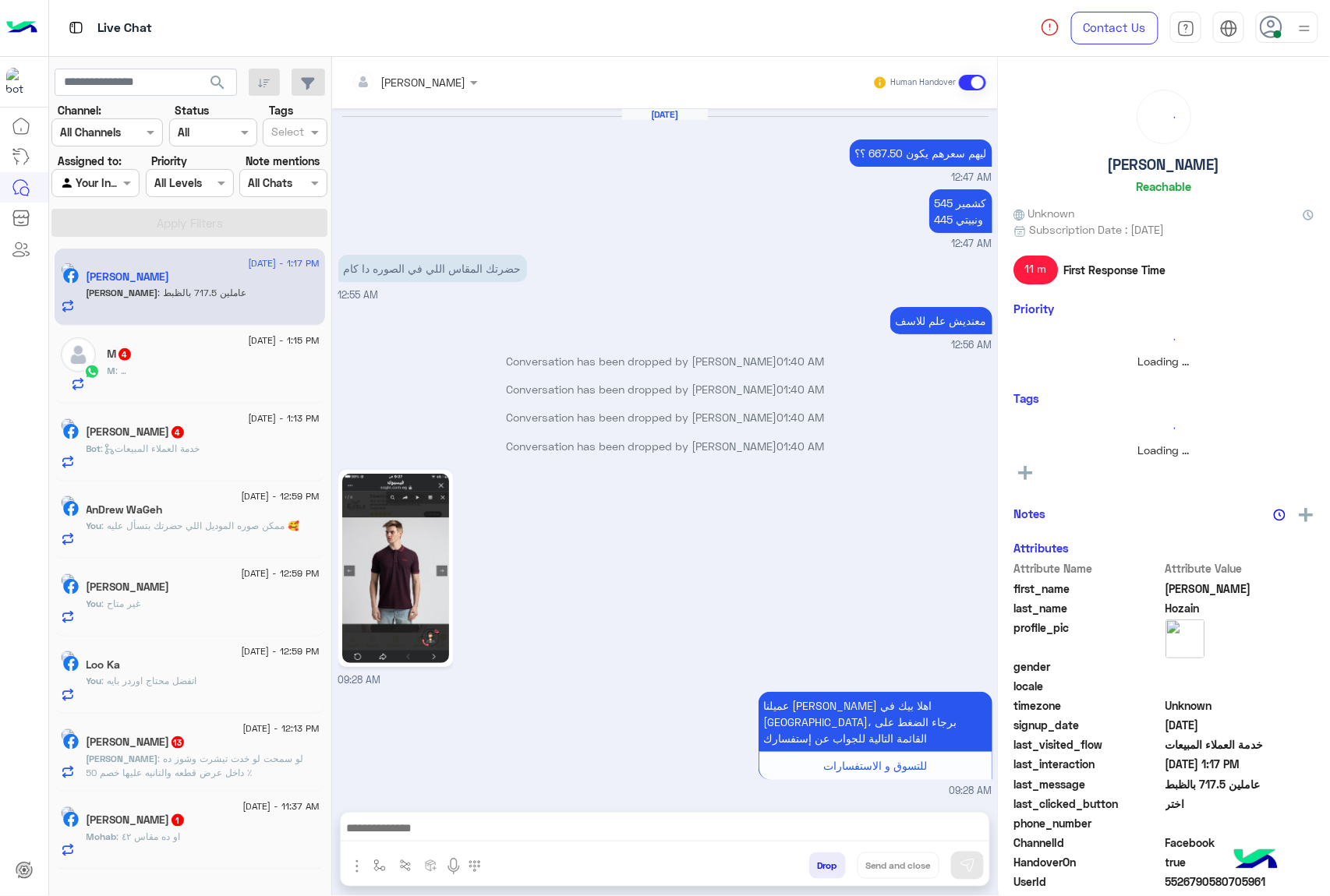
scroll to position [1575, 0]
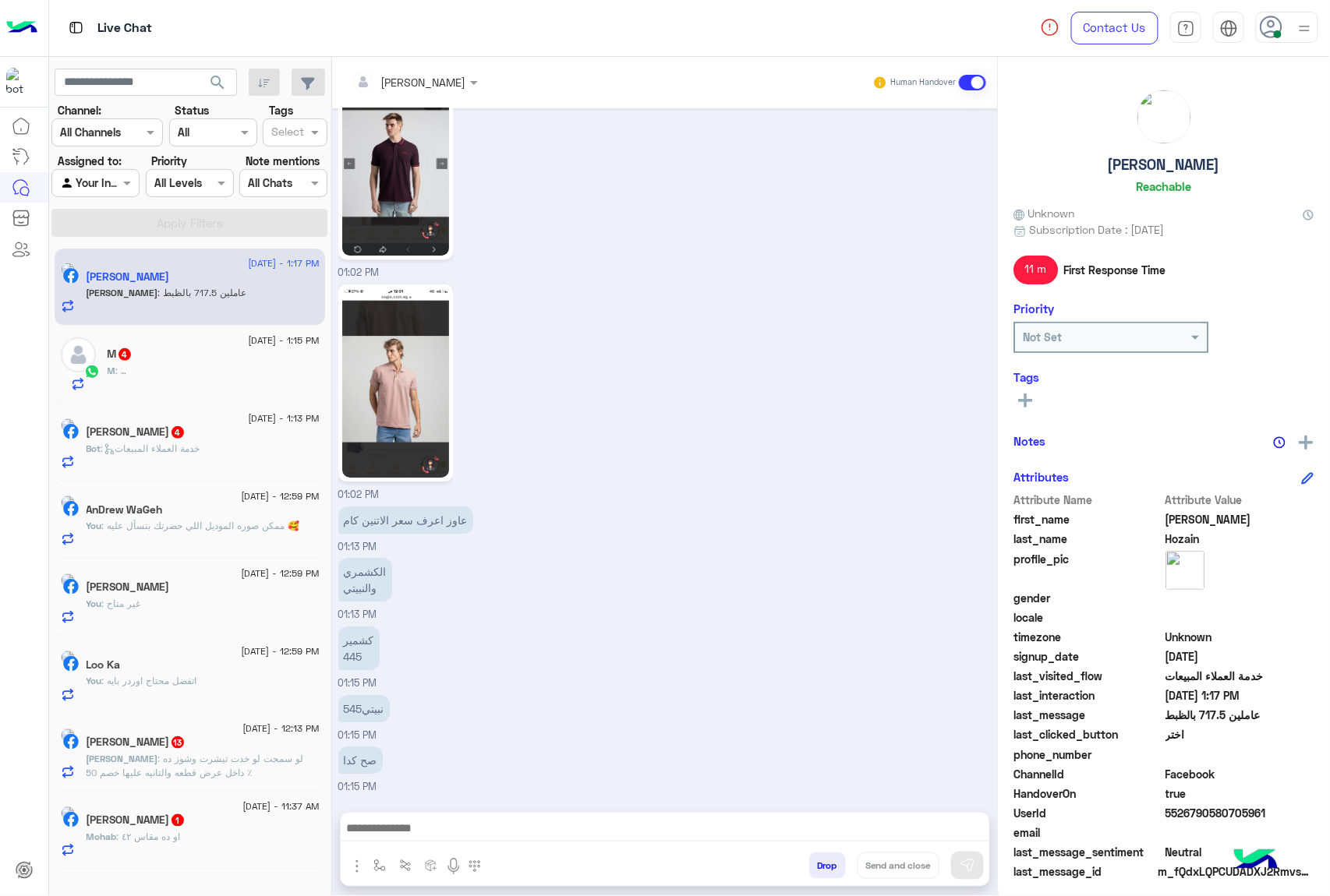
click at [828, 871] on button "Drop" at bounding box center [828, 866] width 37 height 27
click at [828, 871] on div "[PERSON_NAME] Human Handover [DATE] ليهم سعرهم يكون 667.50 ؟؟ 12:47 AM كشمير 54…" at bounding box center [665, 479] width 666 height 846
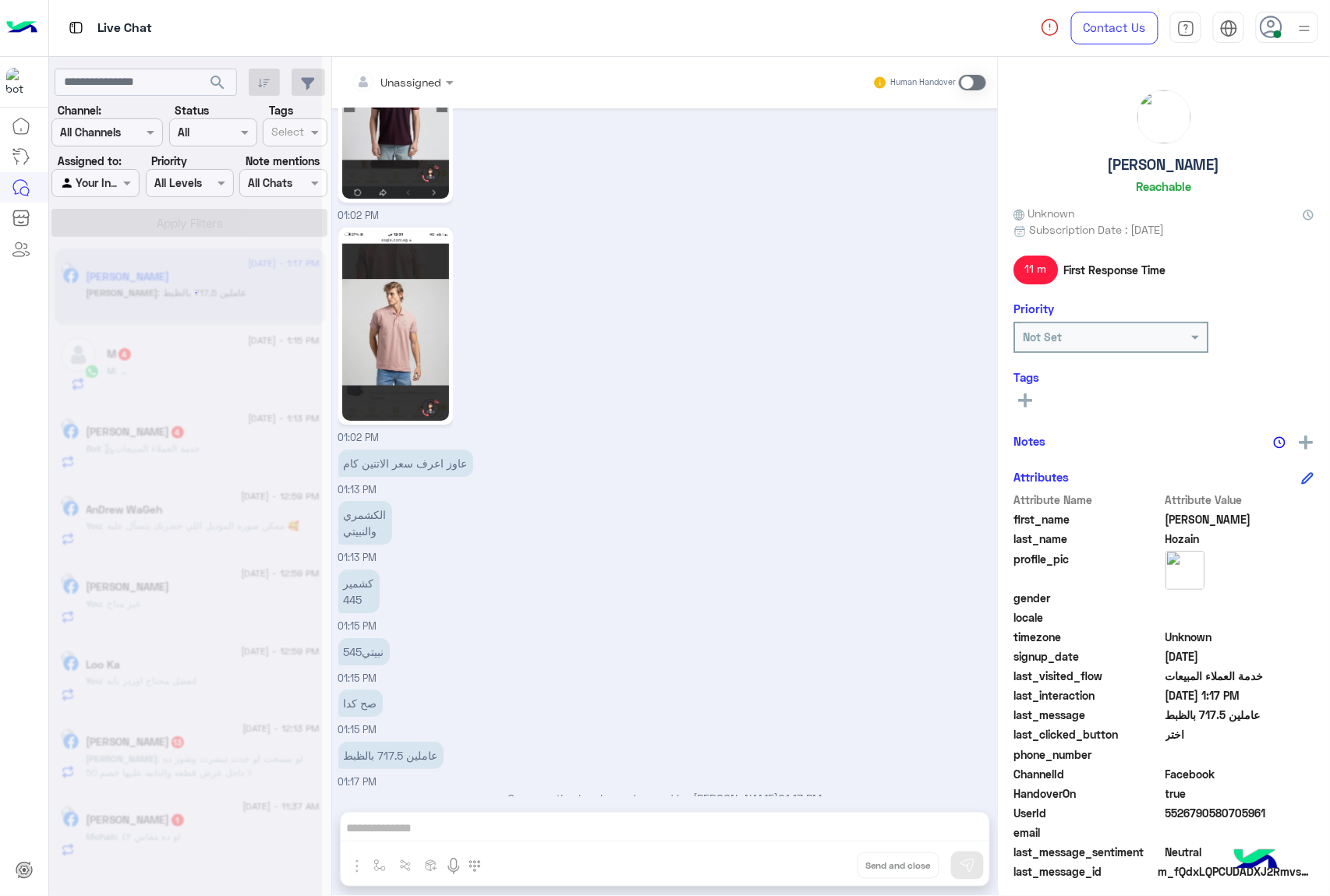
click at [828, 871] on div "Unassigned Human Handover [DATE] ليهم سعرهم يكون 667.50 ؟؟ 12:47 AM كشمير 545 و…" at bounding box center [665, 479] width 666 height 846
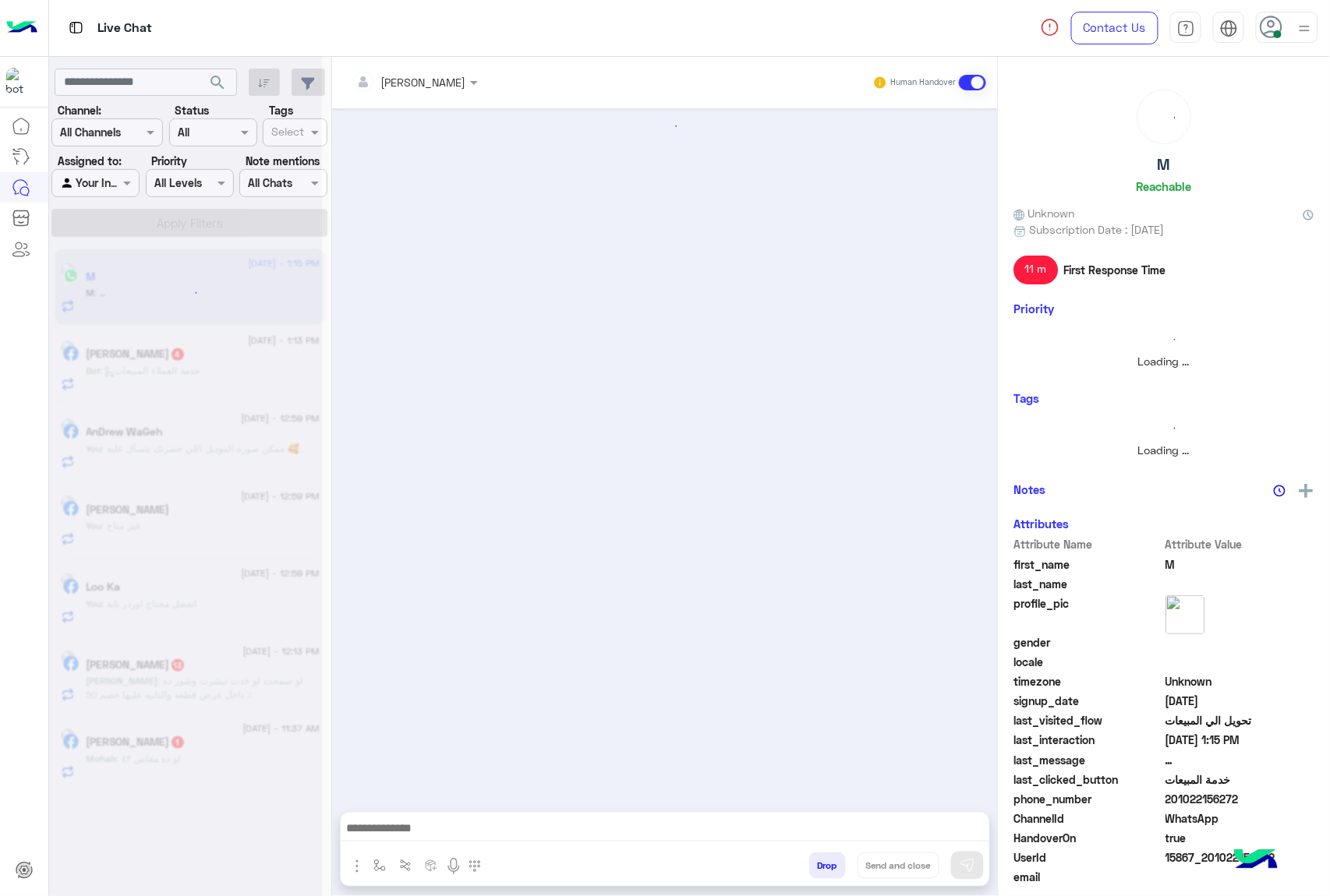
click at [828, 871] on button "Drop" at bounding box center [828, 866] width 37 height 27
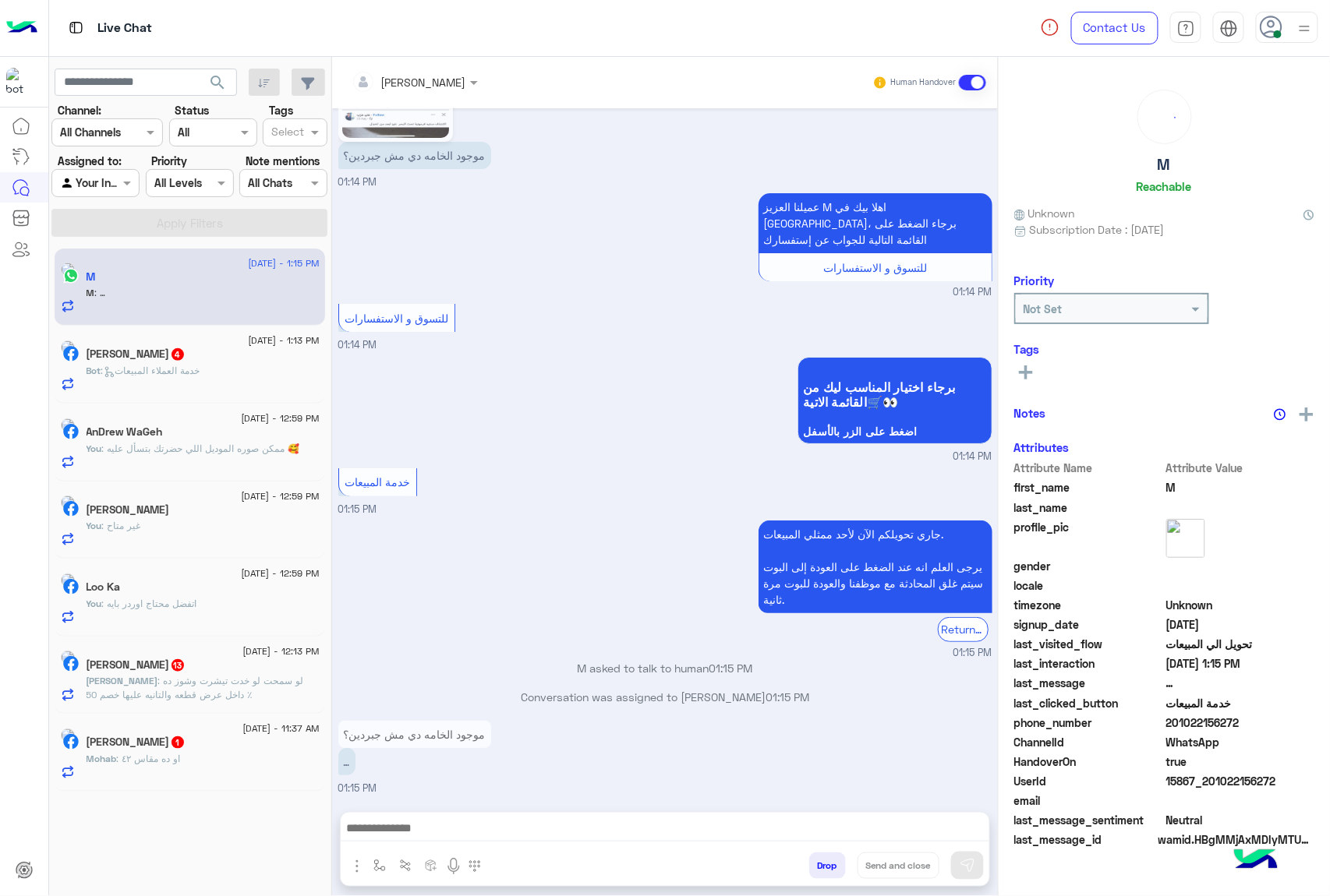
click at [828, 871] on div "[PERSON_NAME] Human Handover [DATE] M left the conversation 11:55 PM 11:55 PM ا…" at bounding box center [665, 479] width 666 height 846
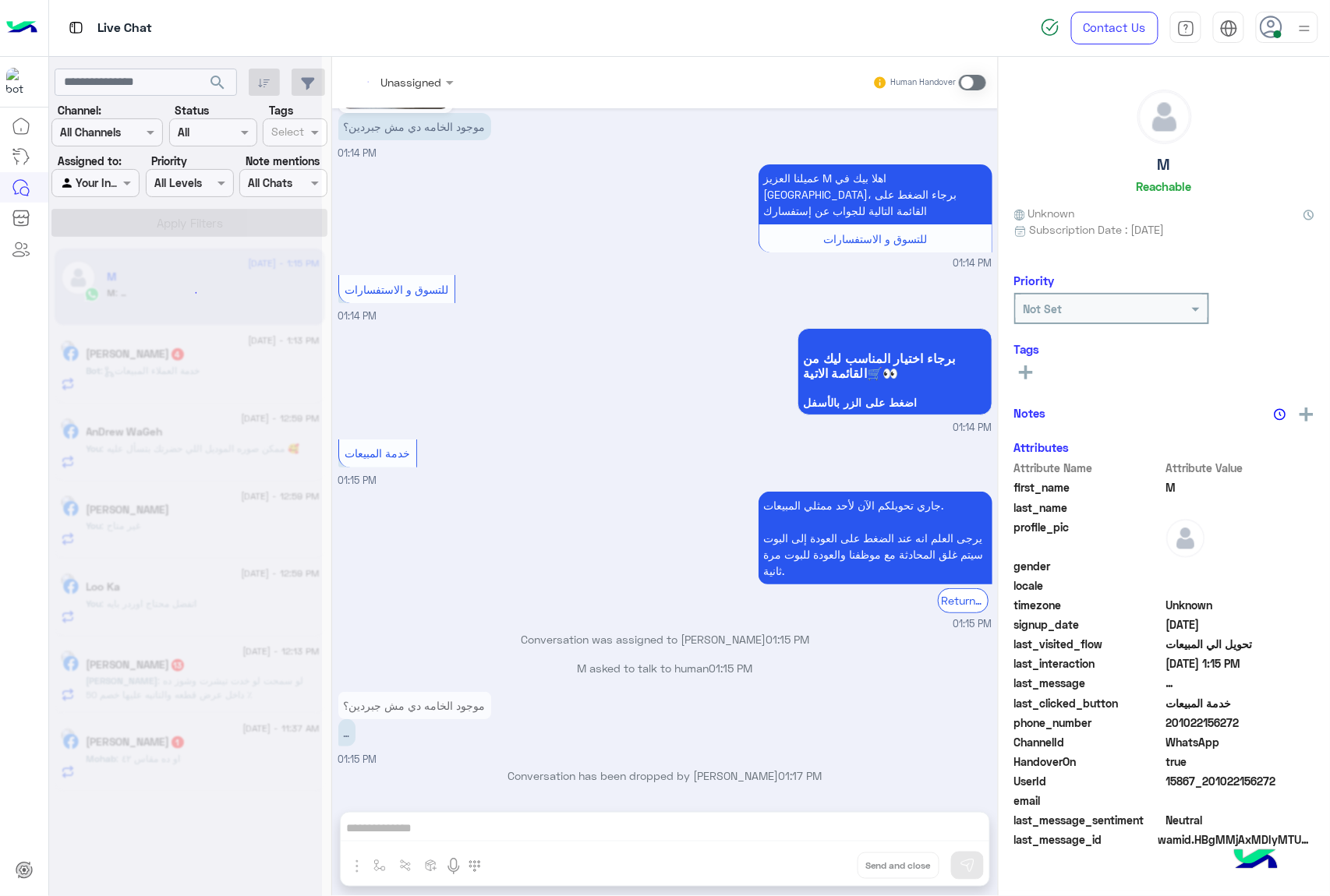
scroll to position [2019, 0]
click at [828, 871] on div "Unassigned Human Handover [DATE] M left the conversation 11:55 PM 11:55 PM اهلً…" at bounding box center [665, 479] width 666 height 846
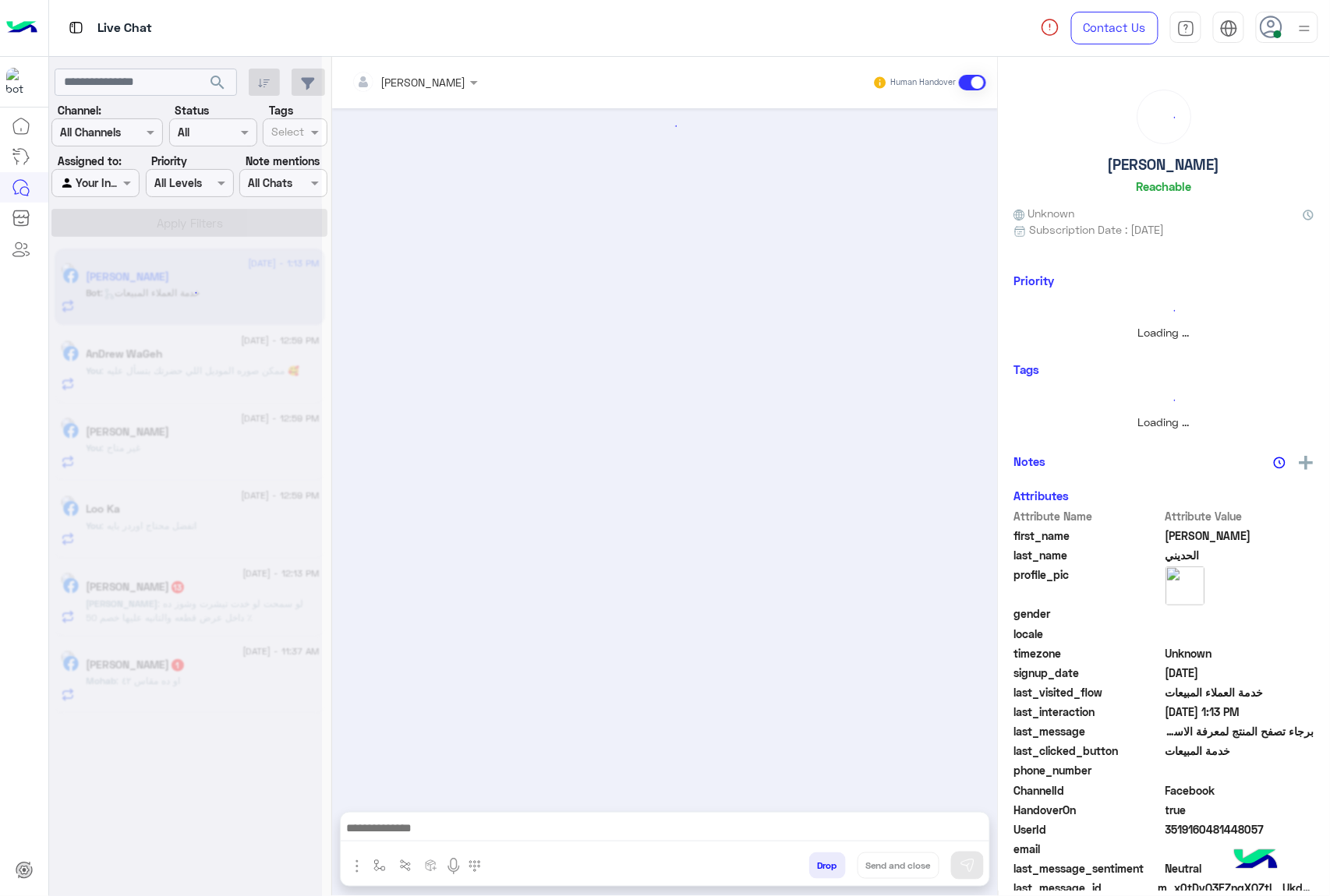
click at [828, 871] on button "Drop" at bounding box center [828, 866] width 37 height 27
click at [828, 871] on div "[PERSON_NAME] Human Handover Drop Send and close" at bounding box center [665, 479] width 666 height 846
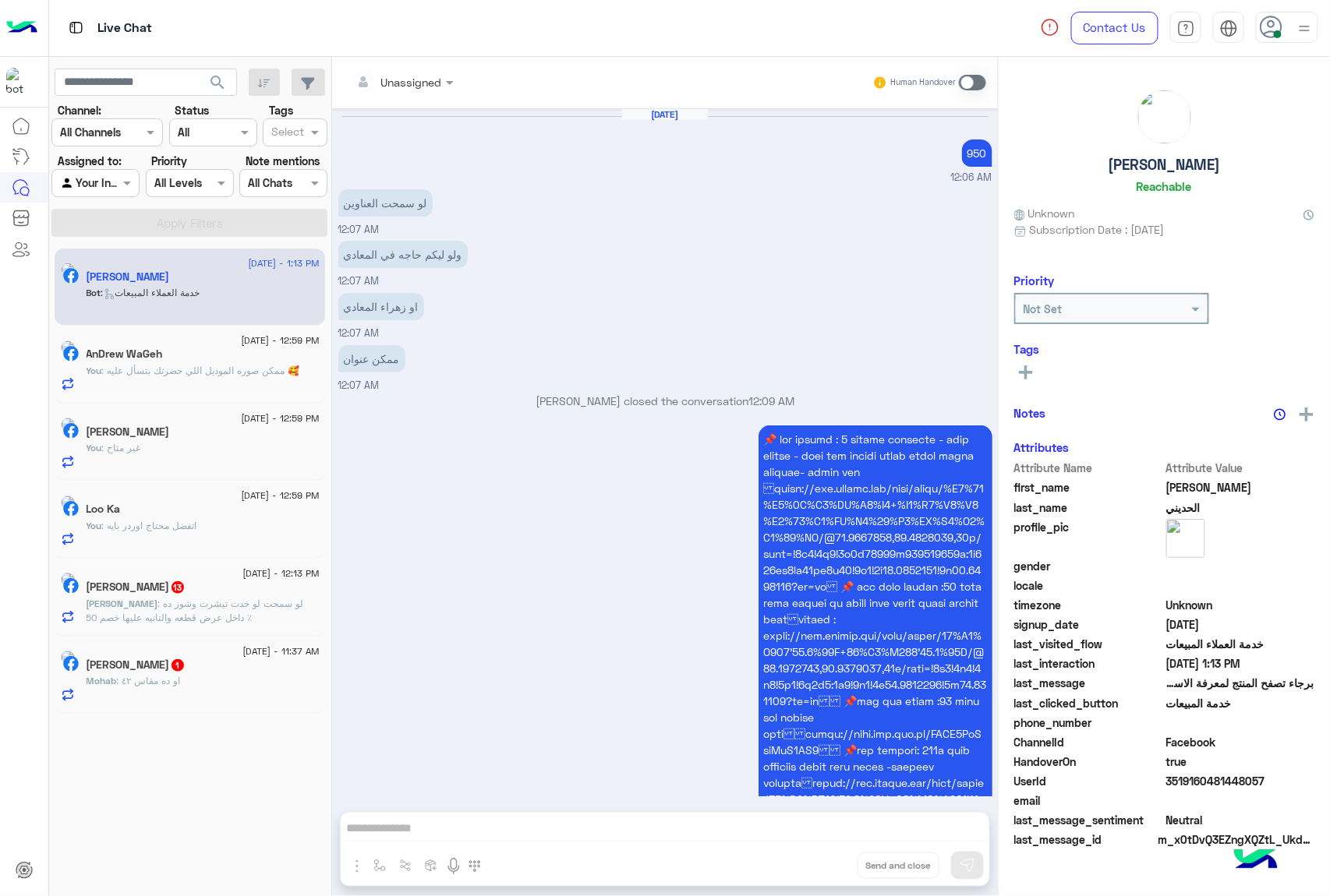
click at [828, 871] on div "Unassigned Human Handover [DATE] 950 12:06 AM لو سمحت العناوين 12:07 AM ولو ليك…" at bounding box center [665, 479] width 666 height 846
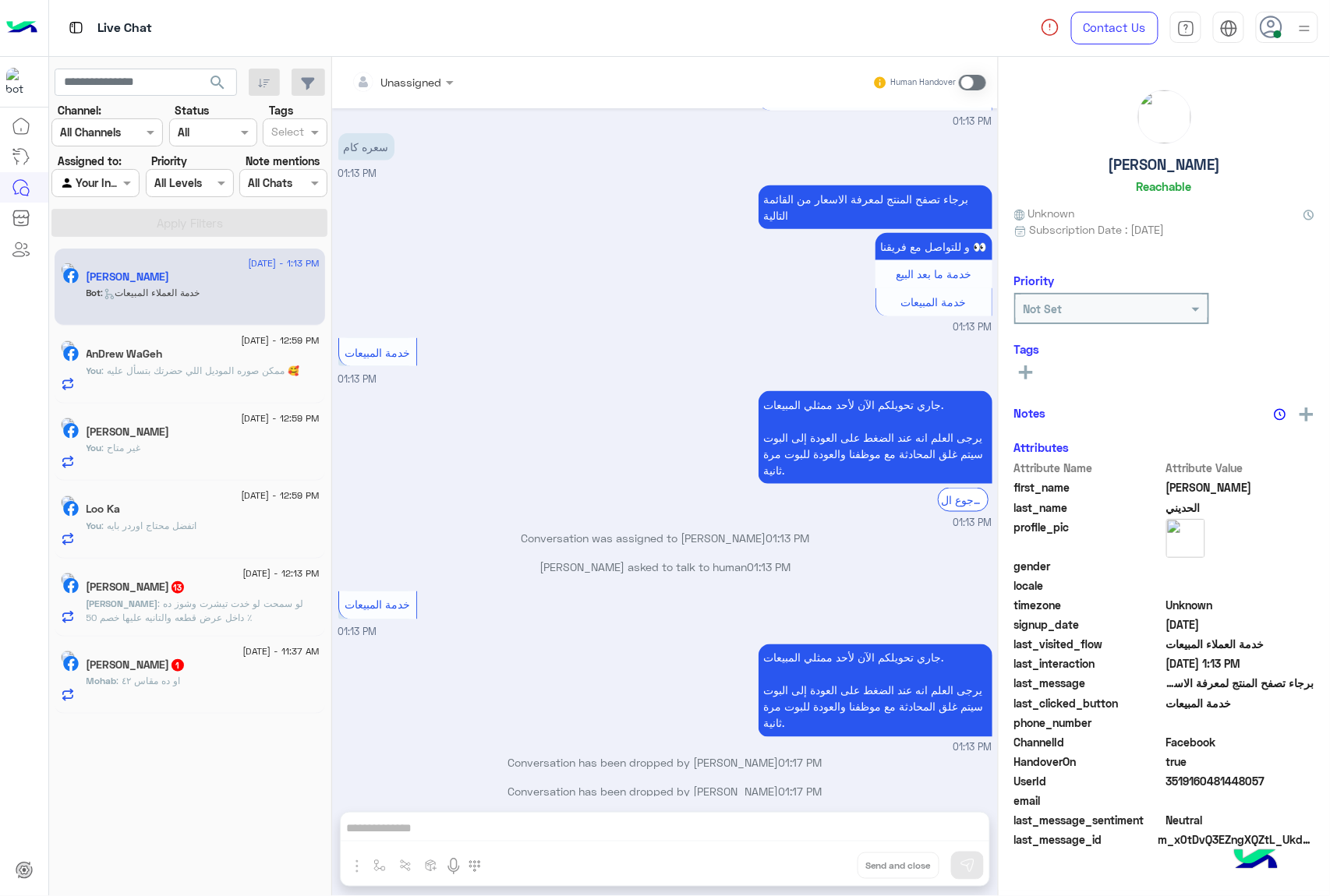
click at [828, 871] on div "Unassigned Human Handover [DATE] 950 12:06 AM لو سمحت العناوين 12:07 AM ولو ليك…" at bounding box center [665, 479] width 666 height 846
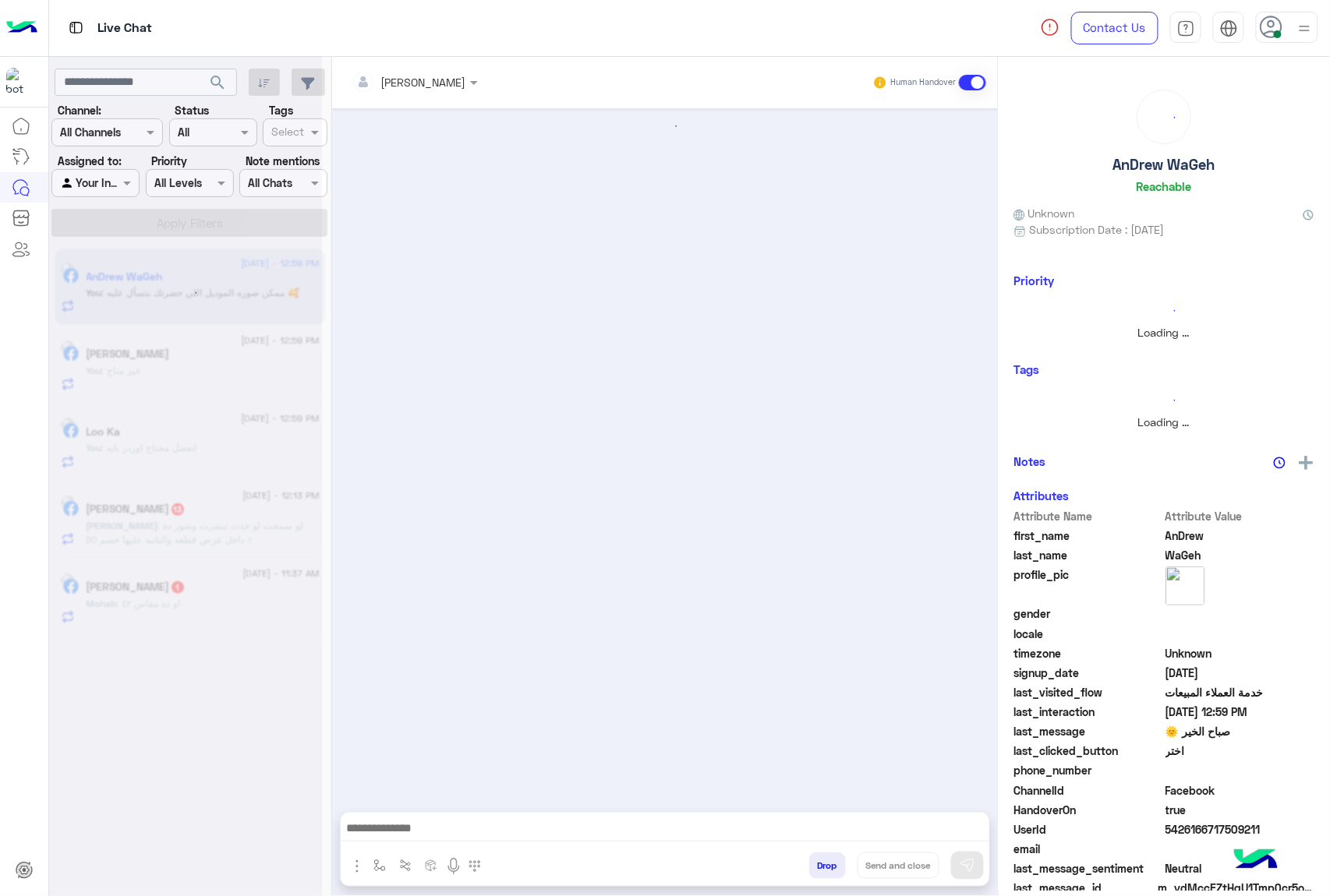
click at [828, 871] on button "Drop" at bounding box center [828, 866] width 37 height 27
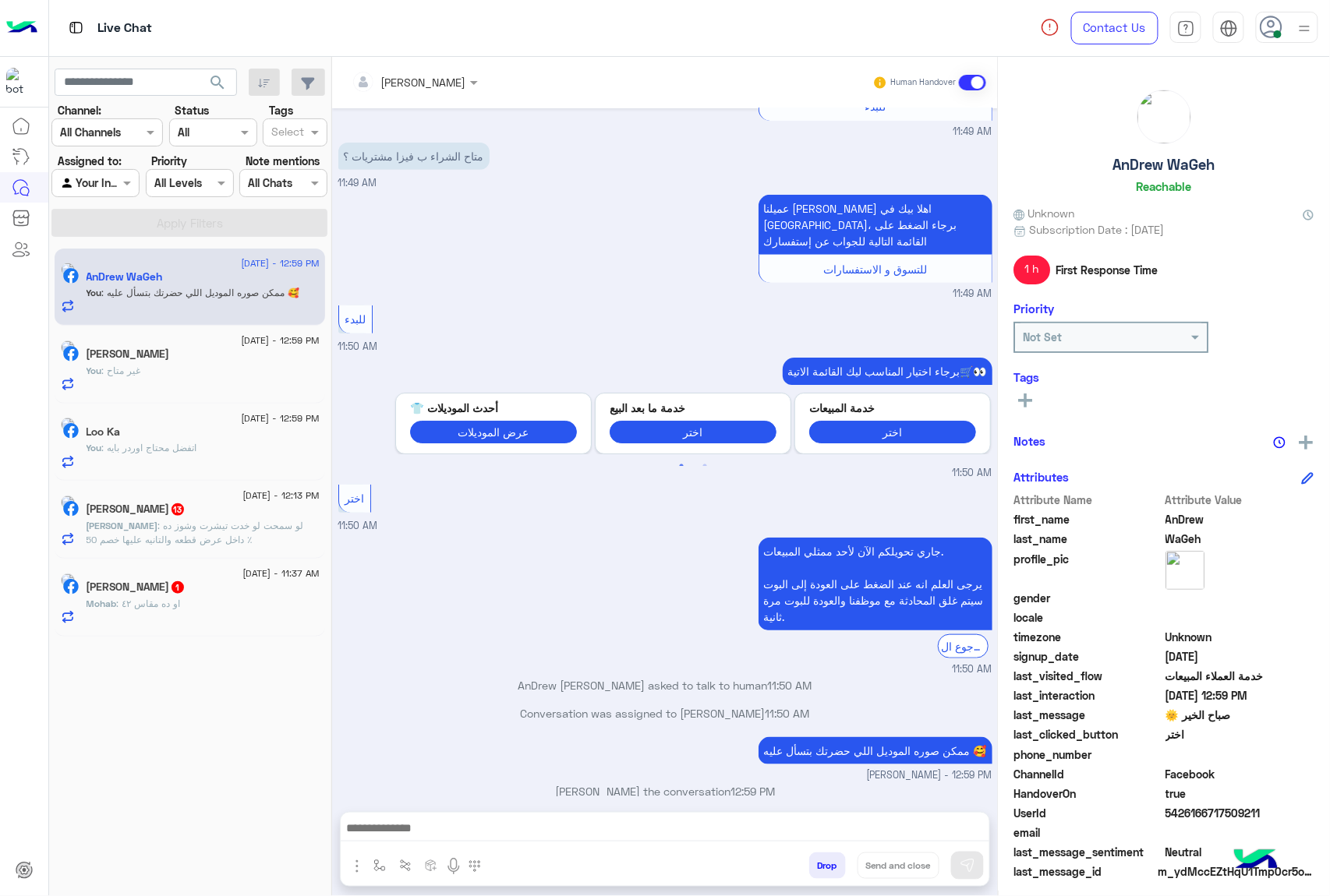
click at [828, 871] on div "[PERSON_NAME] Human Handover [DATE] صباح الخير 11:49 AM صباح الخير 🌞 اهلًا AnDr…" at bounding box center [665, 479] width 666 height 846
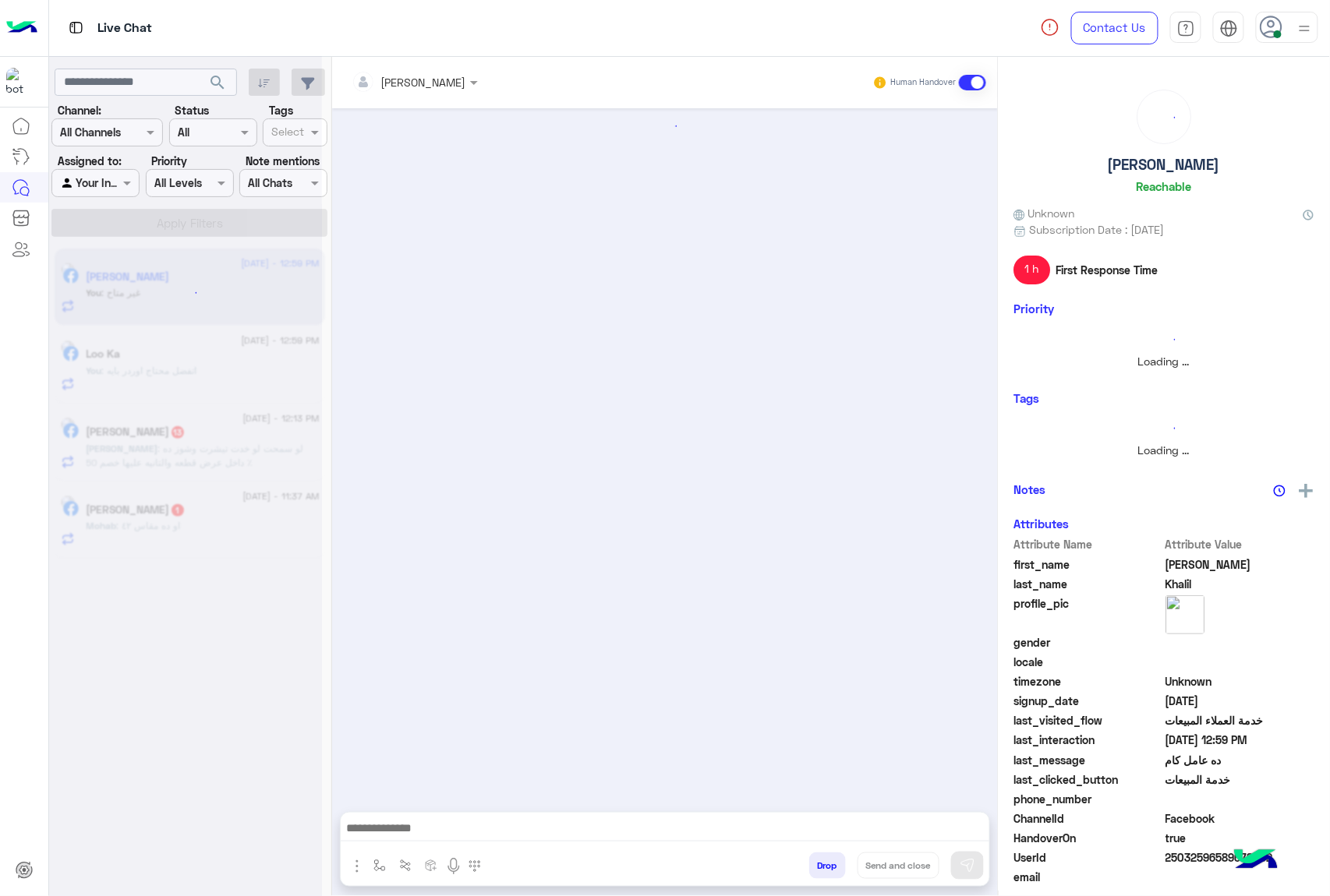
click at [828, 871] on div "[PERSON_NAME] Human Handover Drop Send and close" at bounding box center [665, 479] width 666 height 846
click at [828, 871] on button "Drop" at bounding box center [828, 866] width 37 height 27
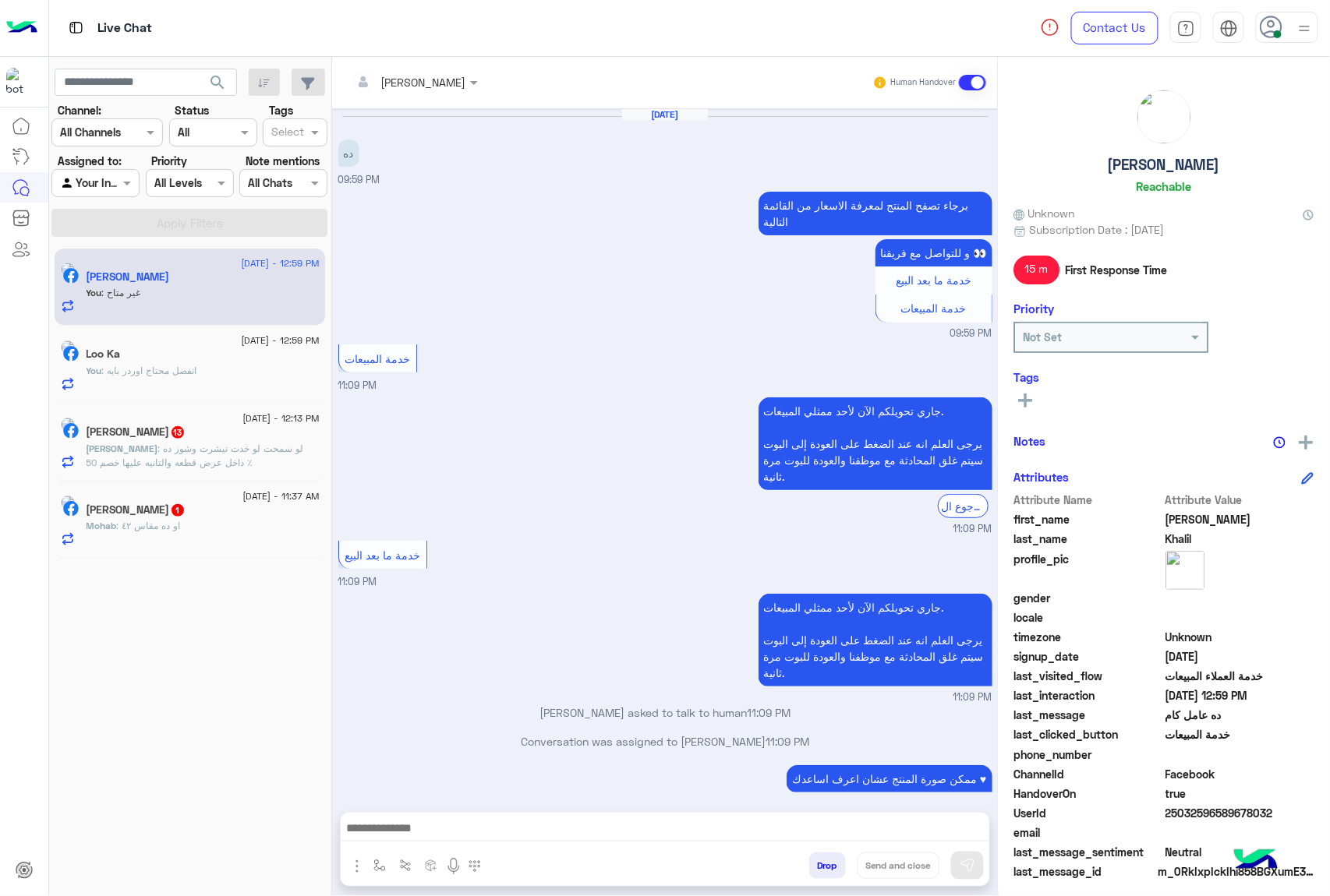
click at [828, 871] on button "Drop" at bounding box center [828, 866] width 37 height 27
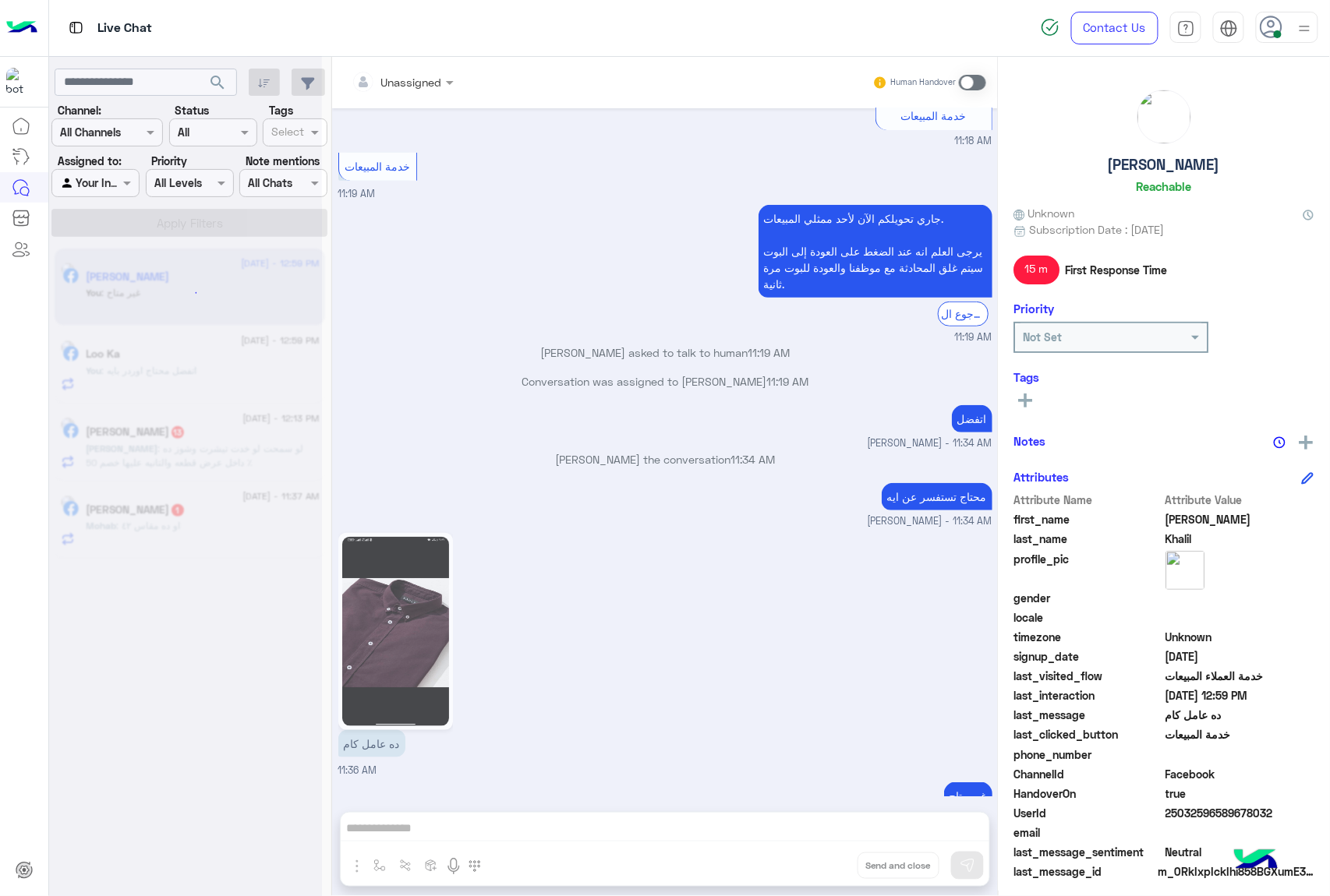
click at [828, 871] on div "Unassigned Human Handover [DATE] ده 09:59 PM برجاء تصفح المنتج لمعرفة الاسعار م…" at bounding box center [665, 479] width 666 height 846
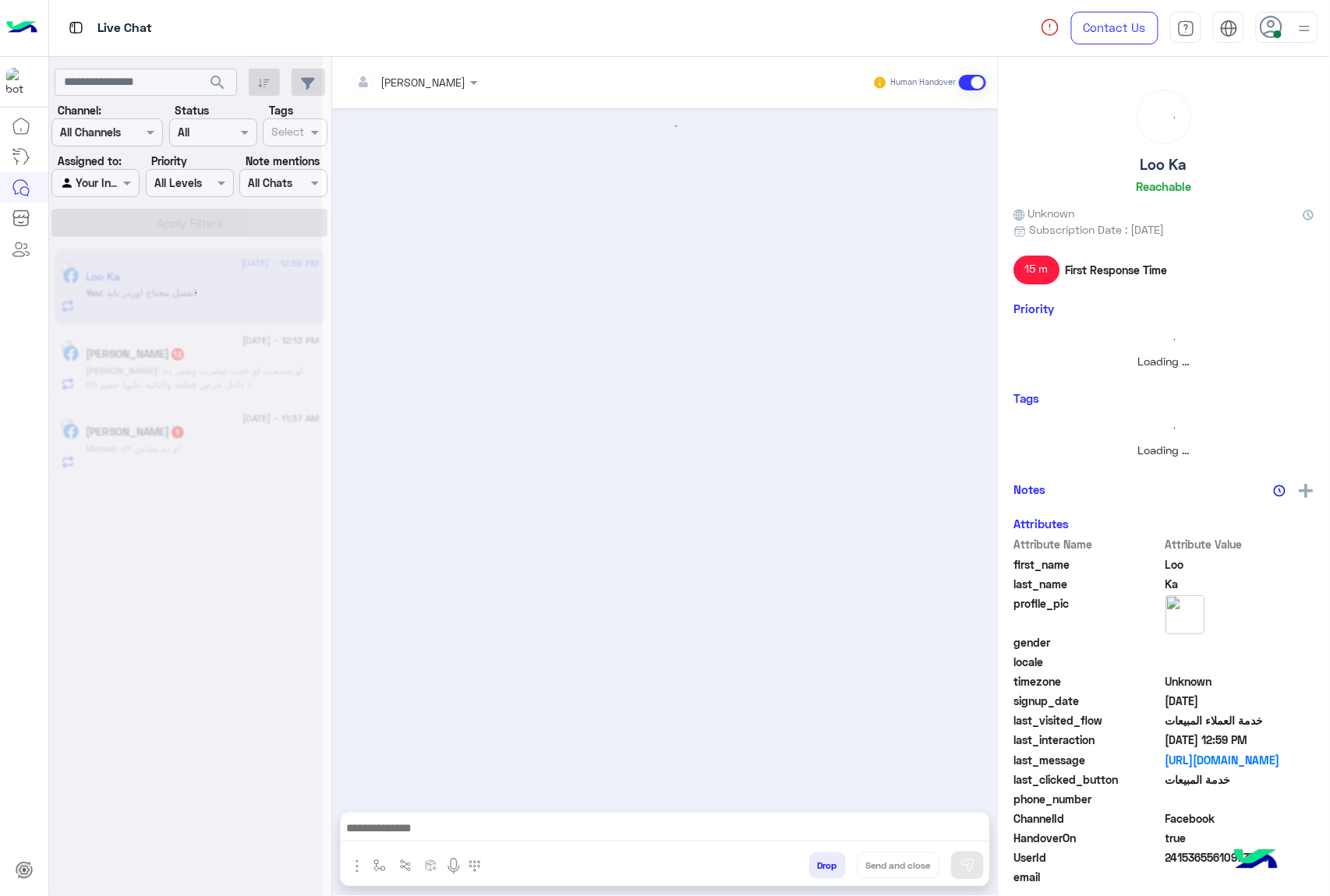
click at [828, 871] on button "Drop" at bounding box center [828, 866] width 37 height 27
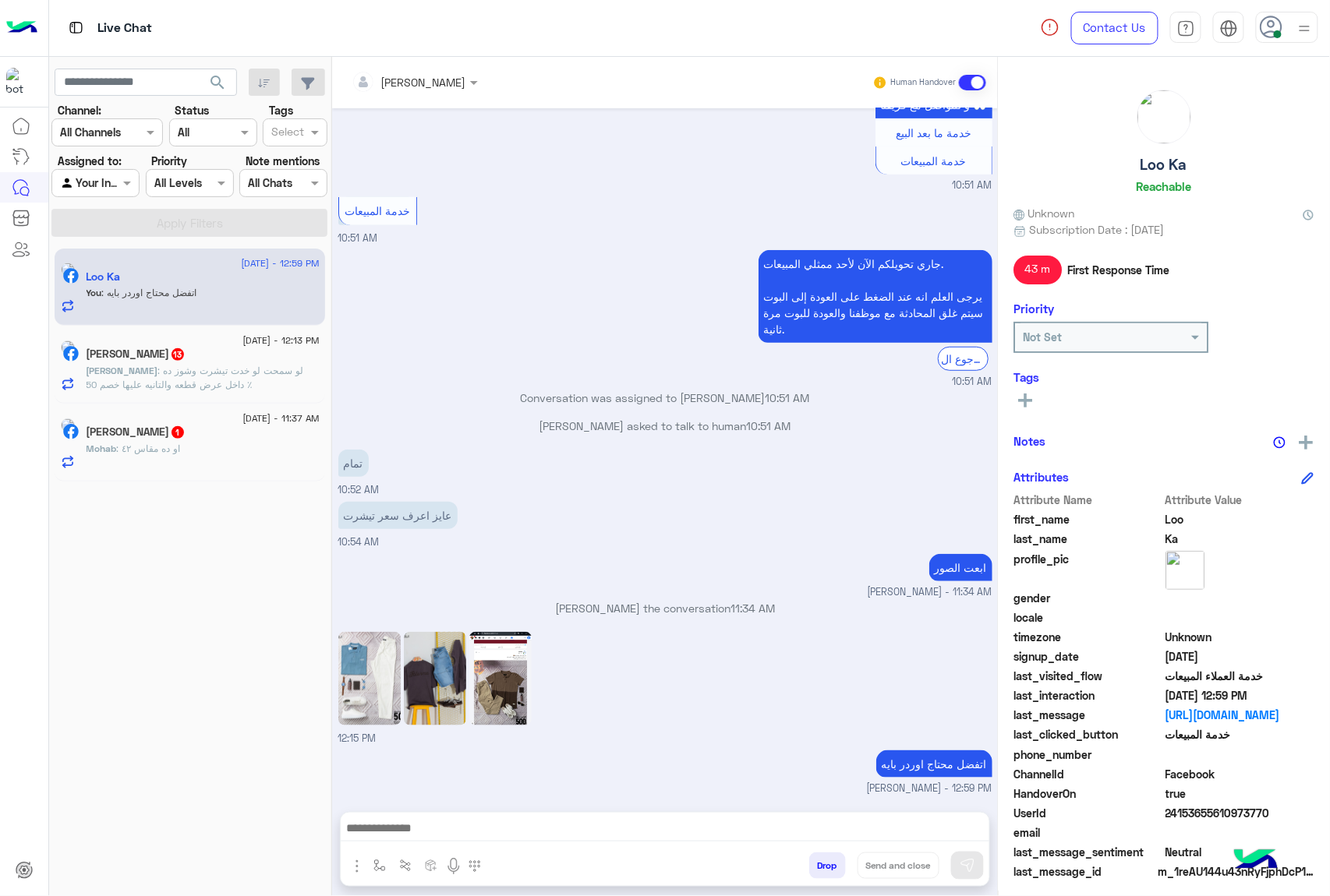
scroll to position [2245, 0]
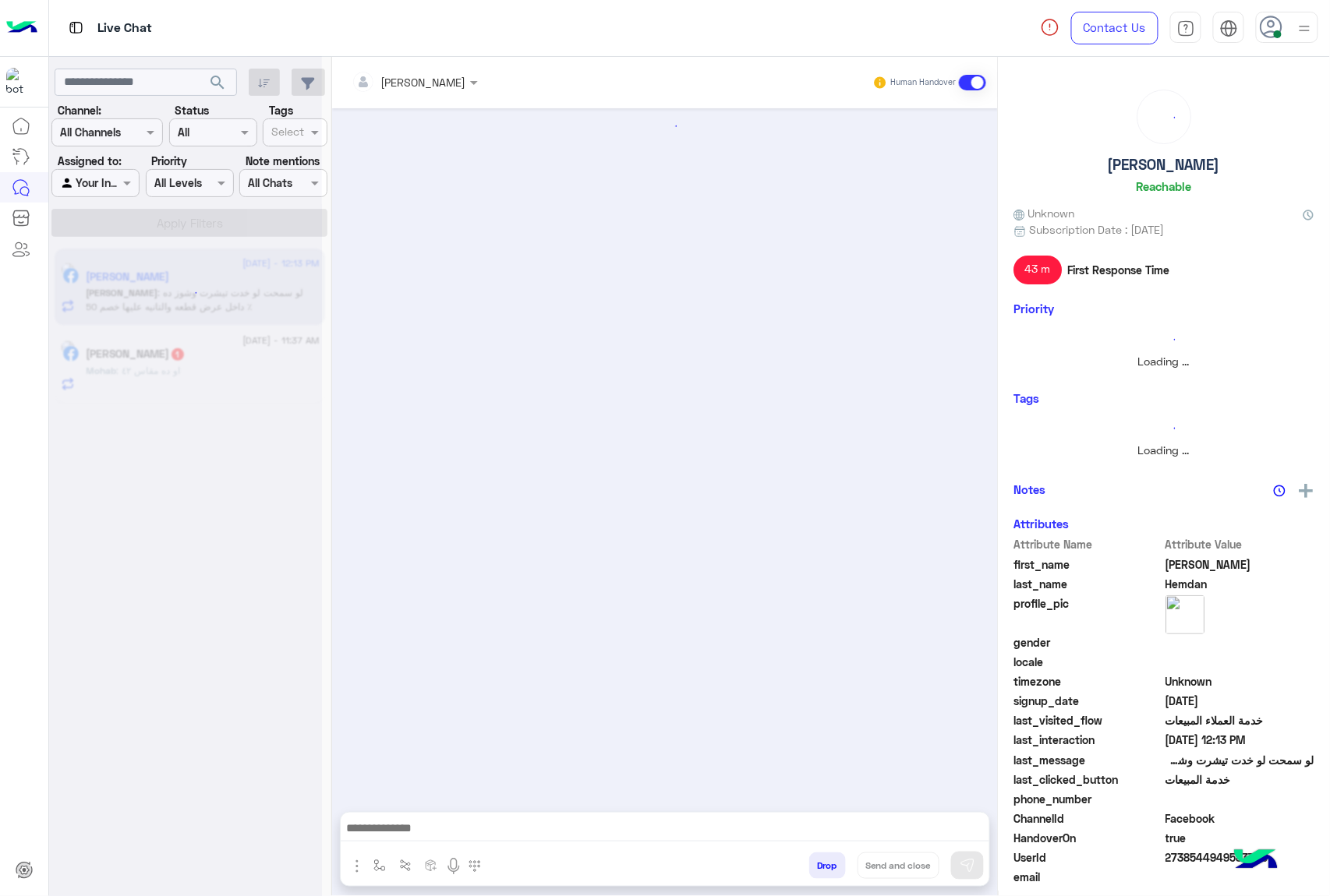
click at [828, 871] on button "Drop" at bounding box center [828, 866] width 37 height 27
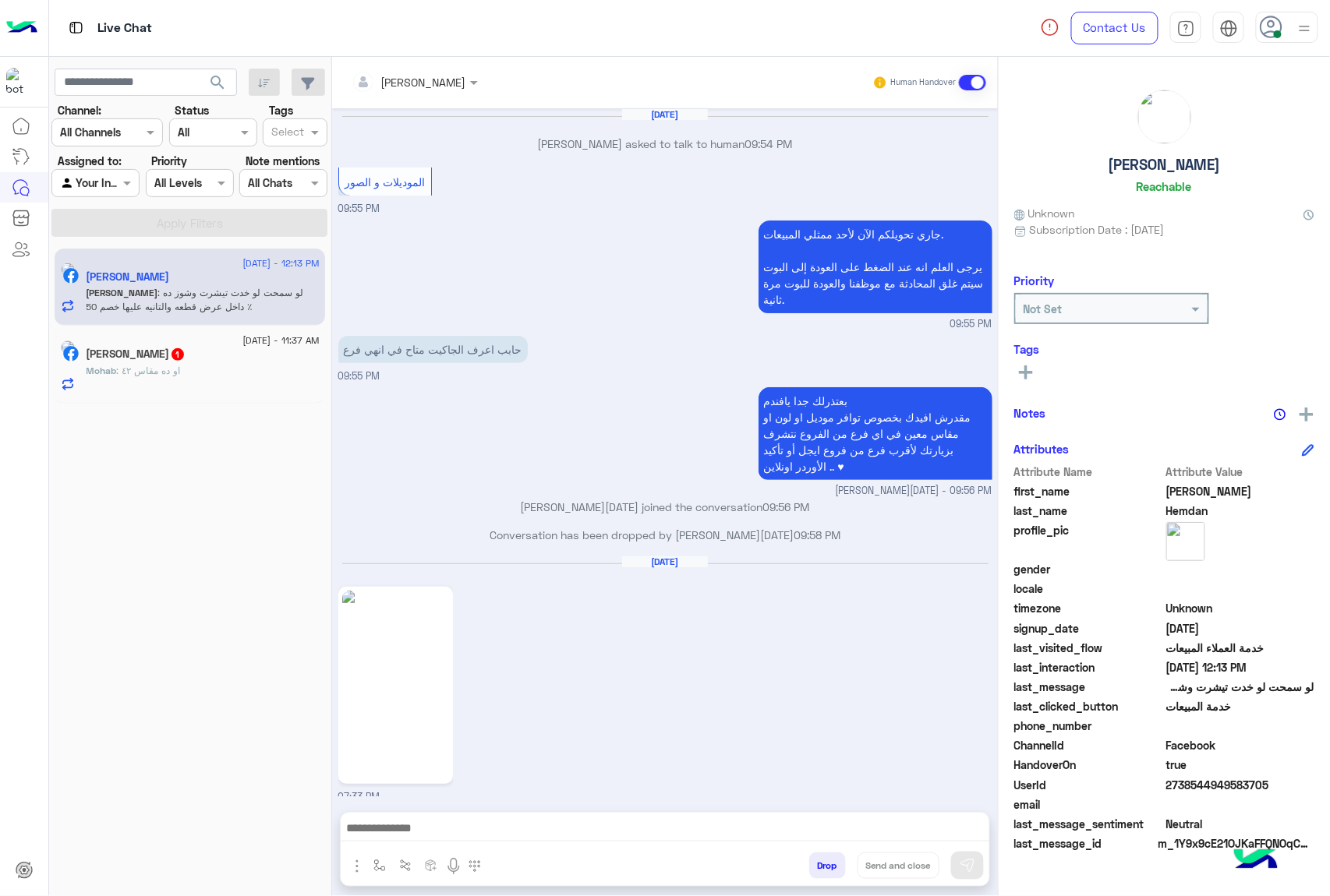
scroll to position [1921, 0]
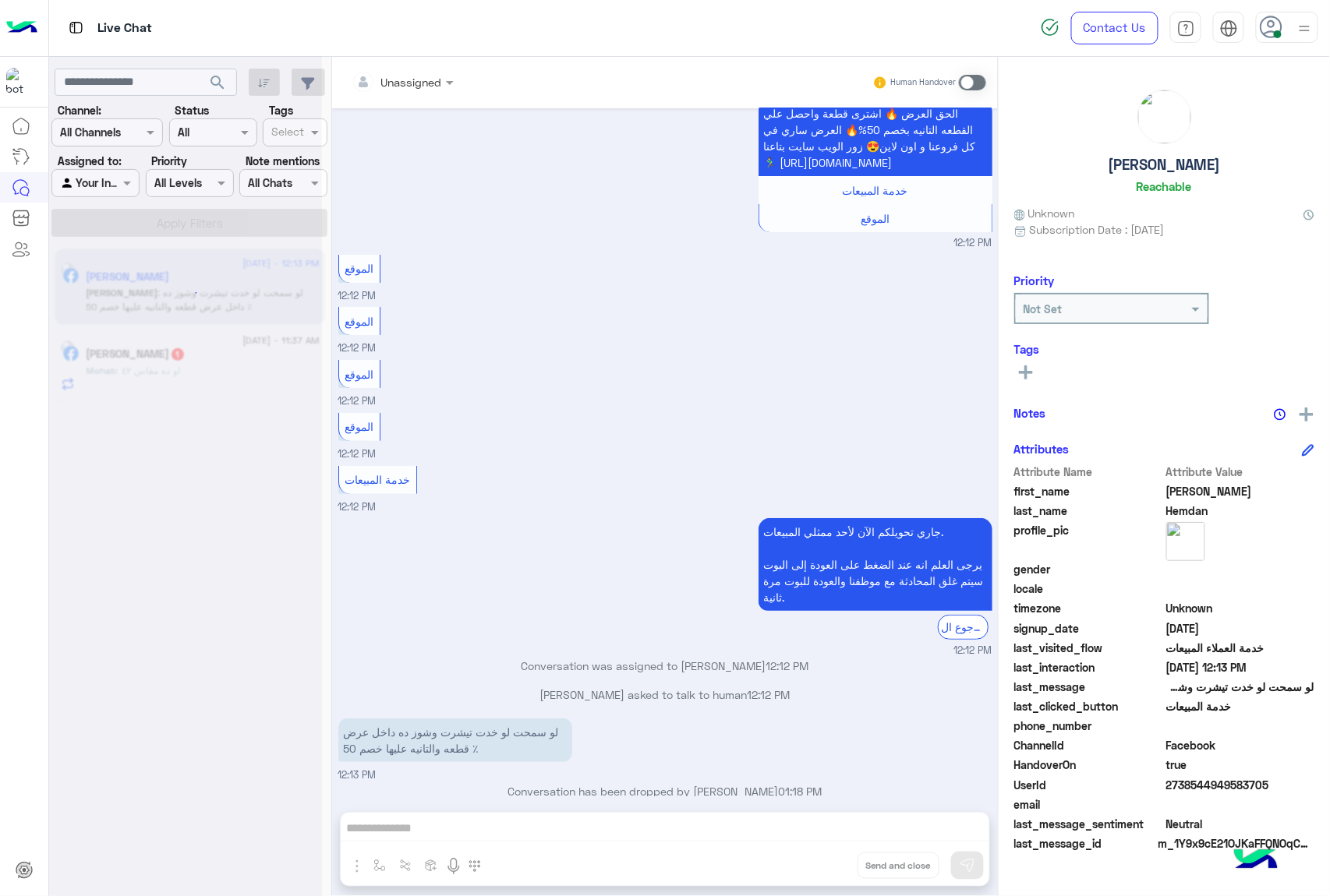
click at [828, 871] on div "Unassigned Human Handover [DATE] [PERSON_NAME] asked to talk to human 09:54 PM …" at bounding box center [665, 479] width 666 height 846
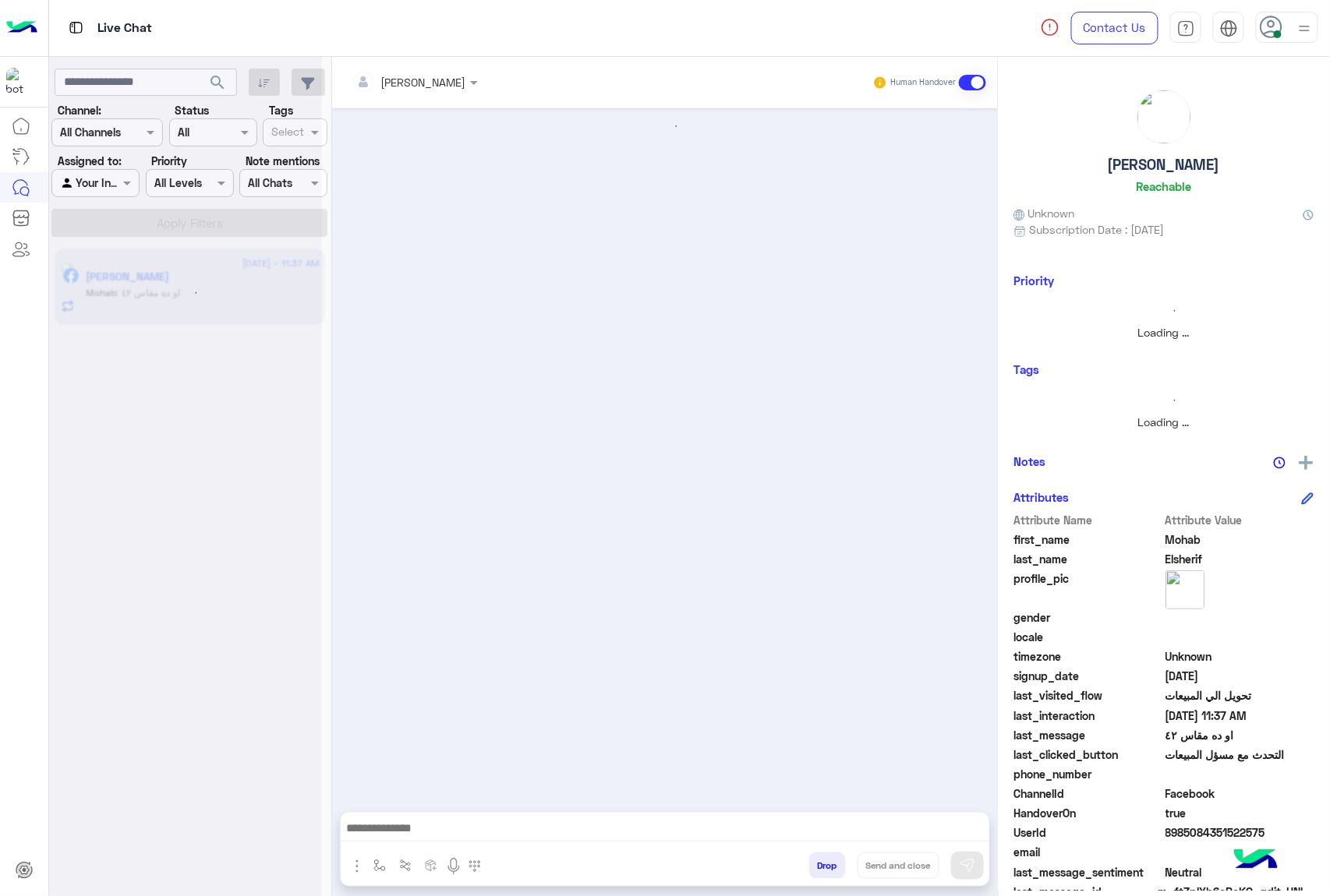
click at [828, 871] on button "Drop" at bounding box center [828, 866] width 37 height 27
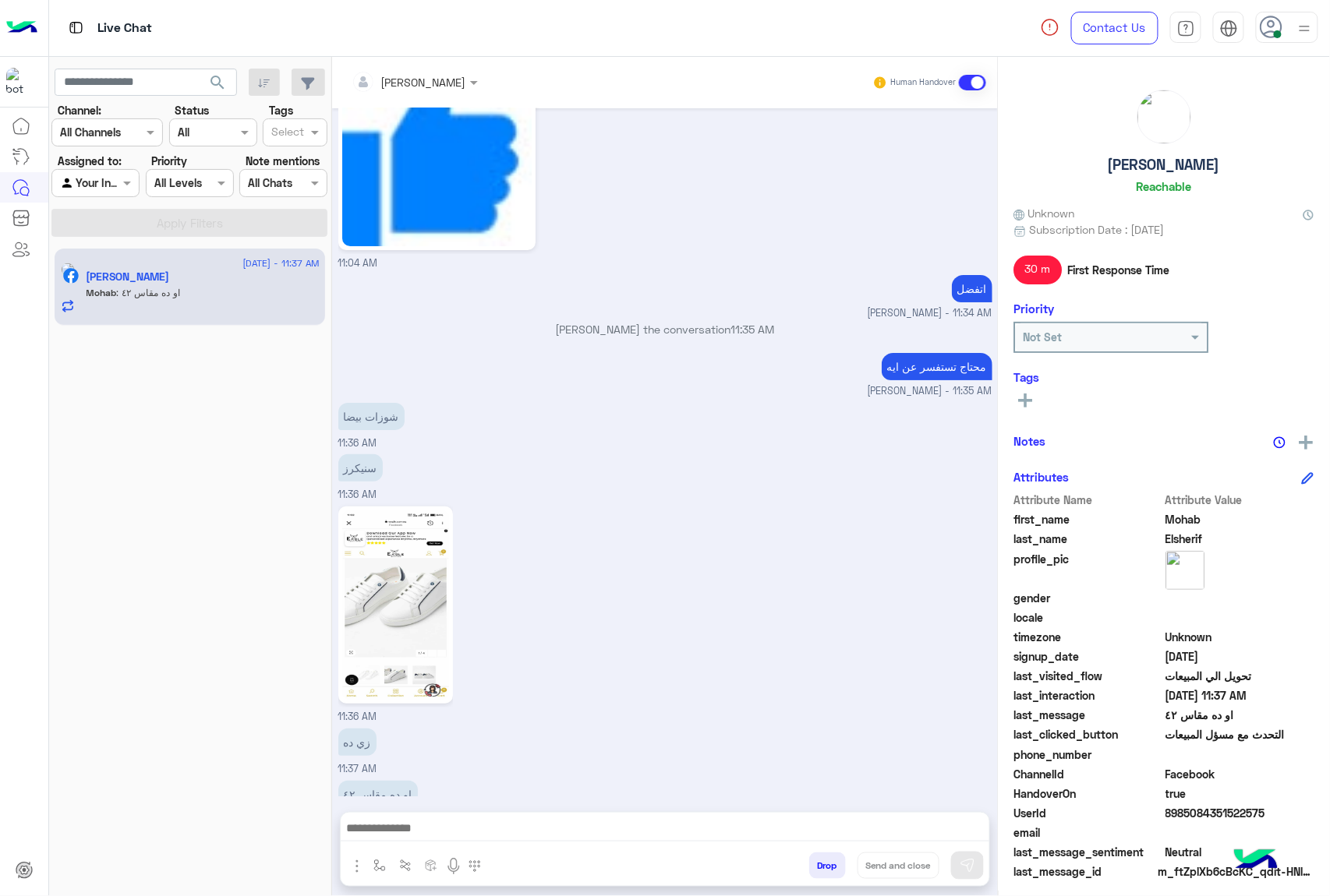
click at [828, 871] on button "Drop" at bounding box center [828, 866] width 37 height 27
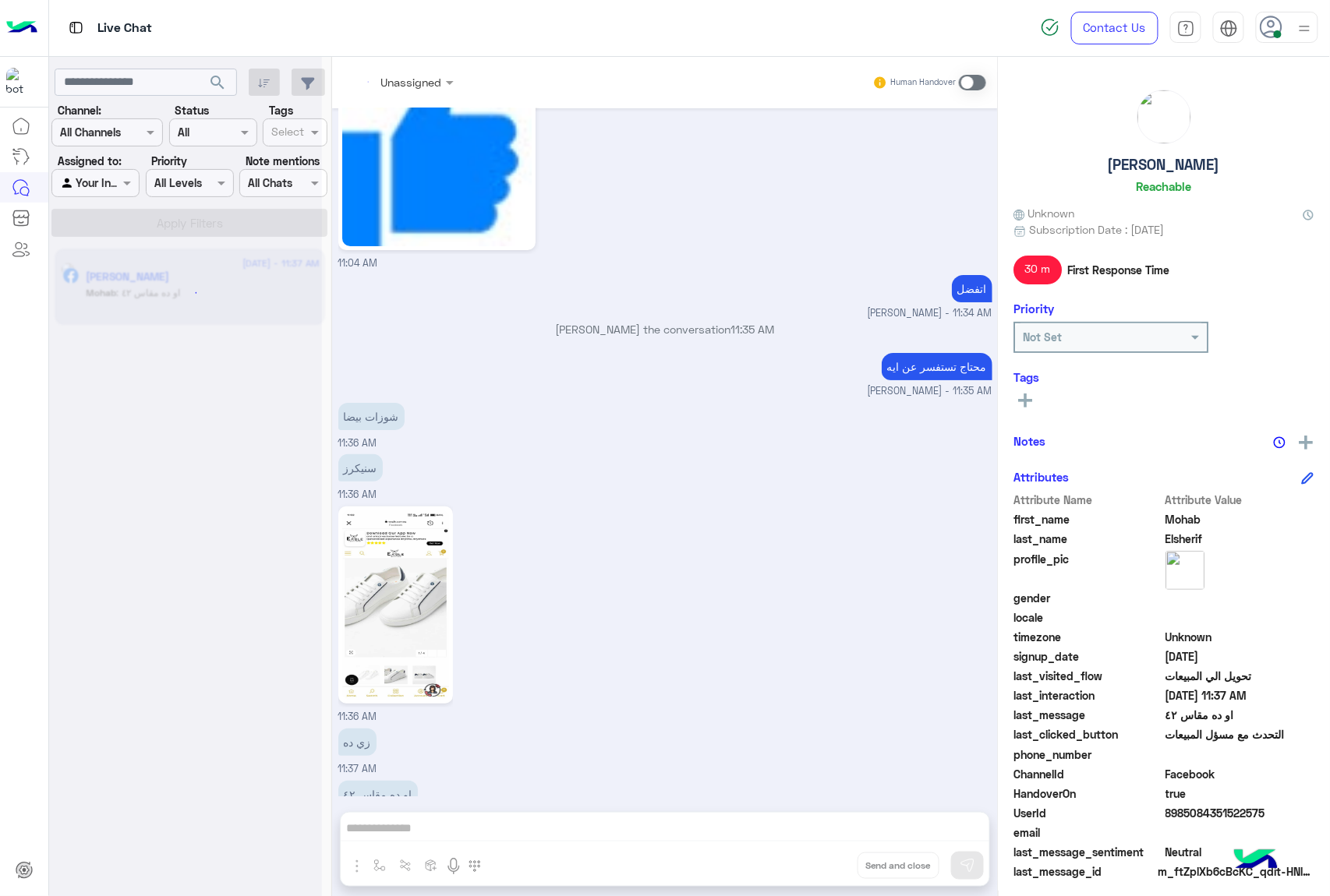
scroll to position [1944, 0]
